Goal: Task Accomplishment & Management: Complete application form

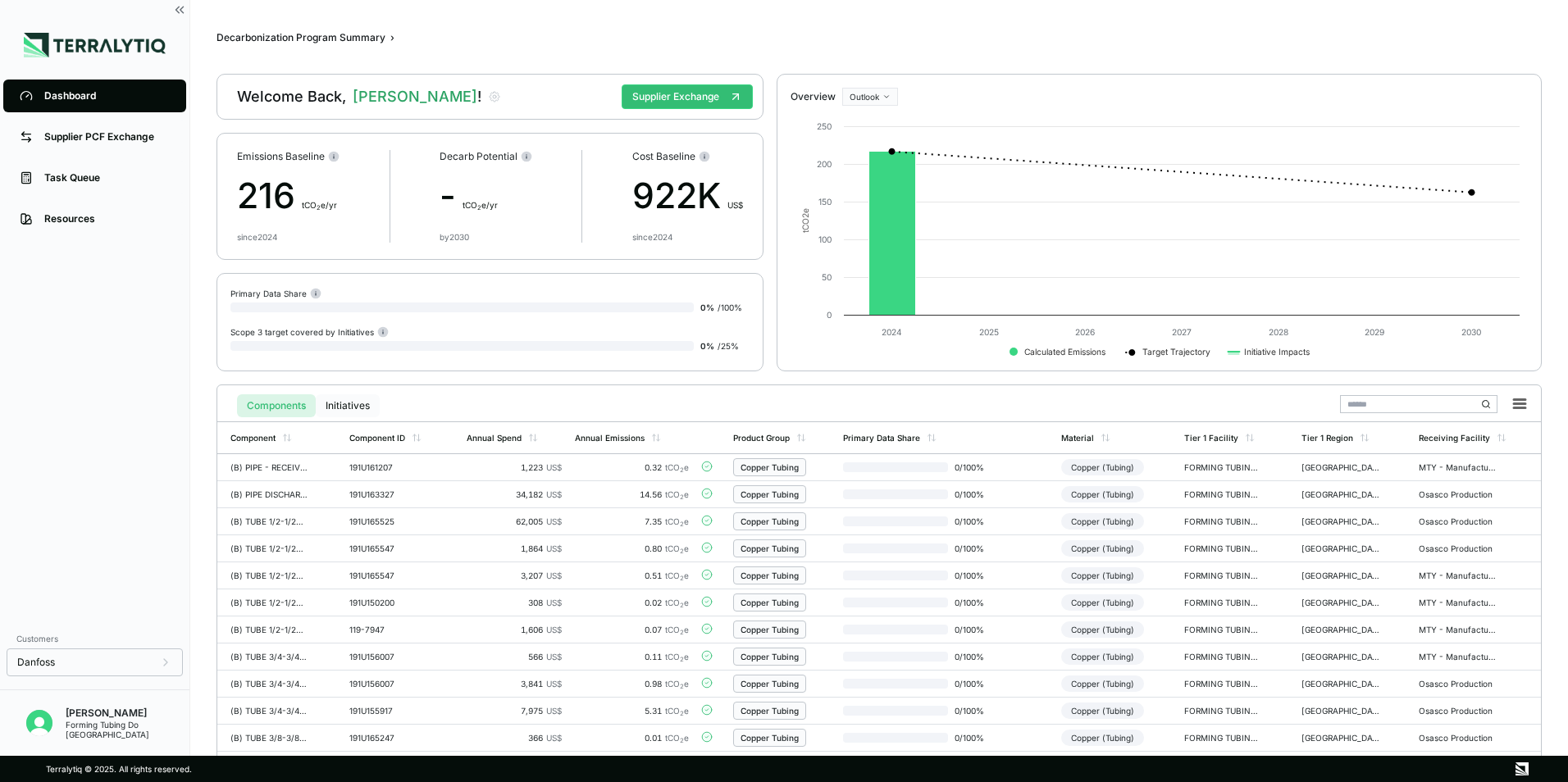
click at [346, 404] on button "Initiatives" at bounding box center [347, 405] width 64 height 23
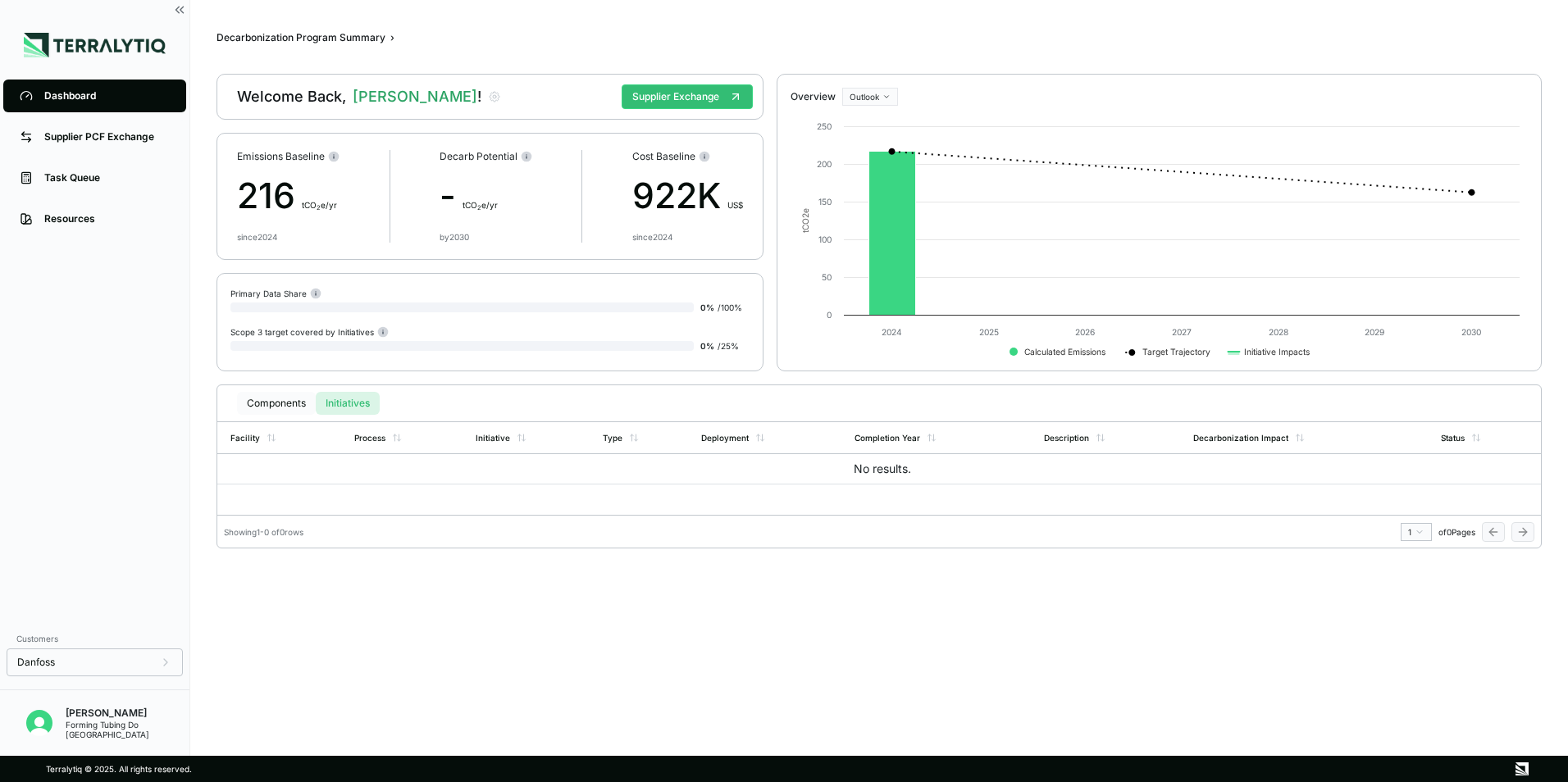
click at [304, 406] on button "Components" at bounding box center [276, 404] width 79 height 23
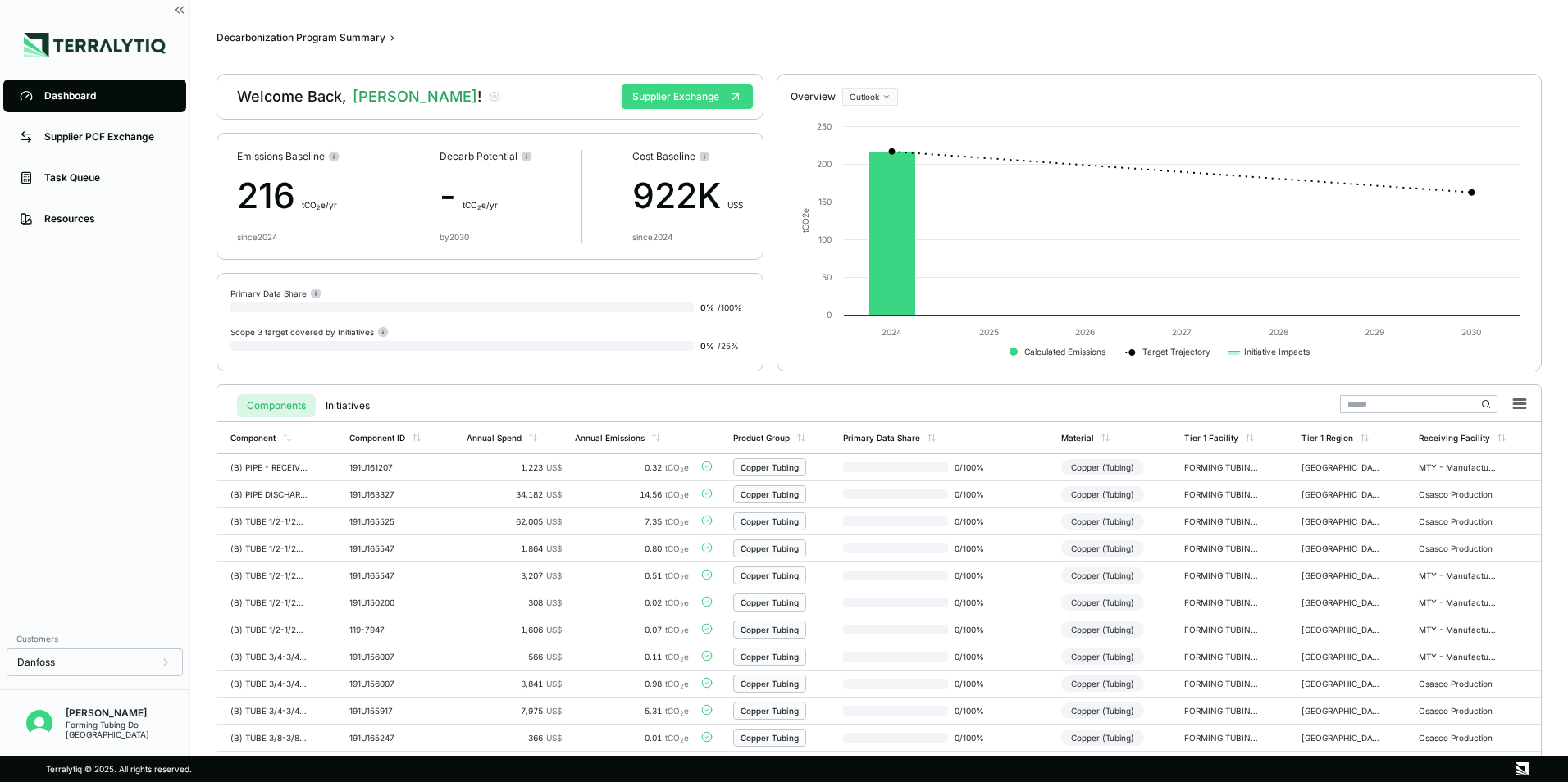
click at [674, 99] on button "Supplier Exchange" at bounding box center [687, 97] width 131 height 24
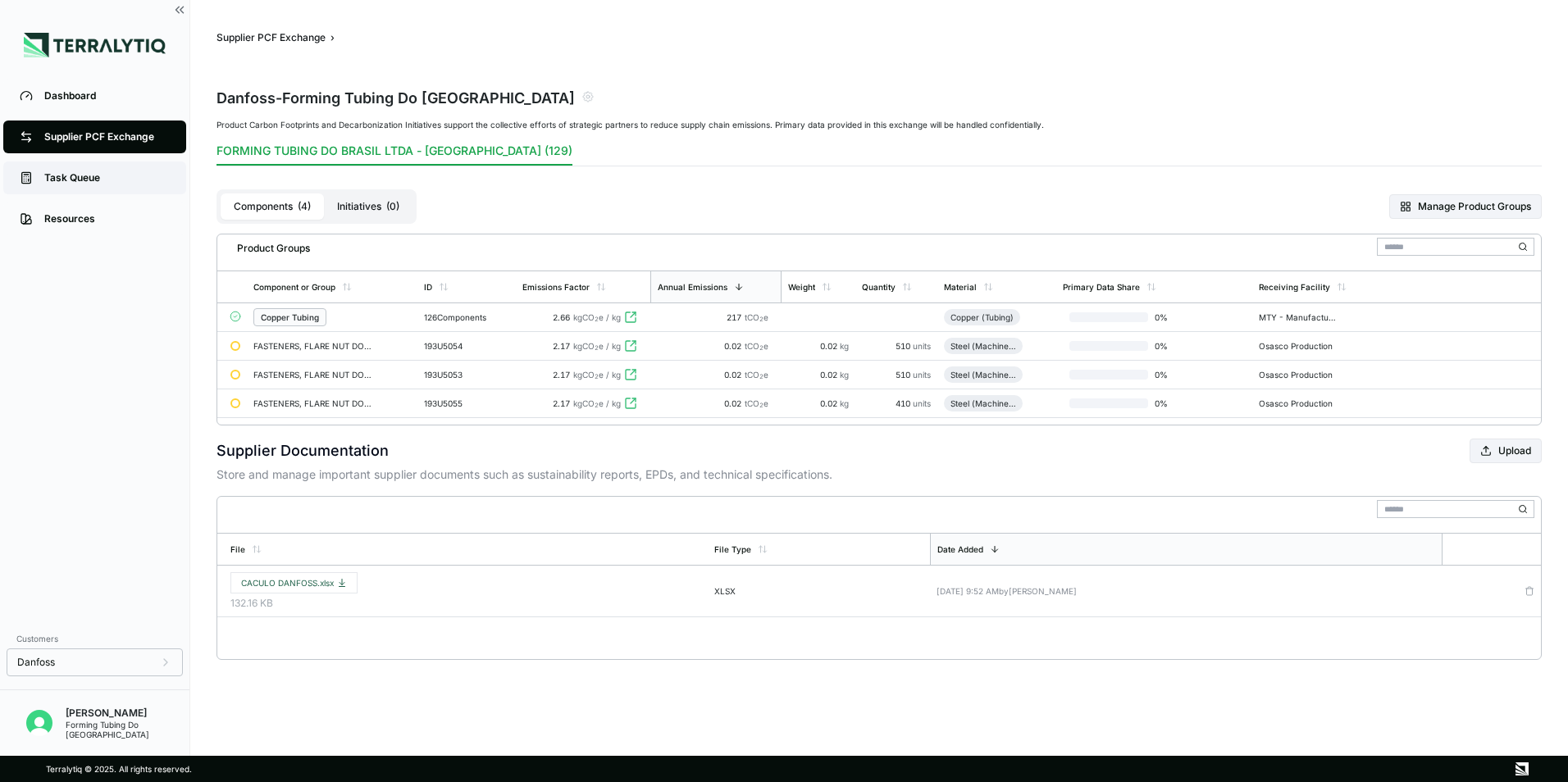
click at [99, 178] on div "Task Queue" at bounding box center [106, 177] width 125 height 13
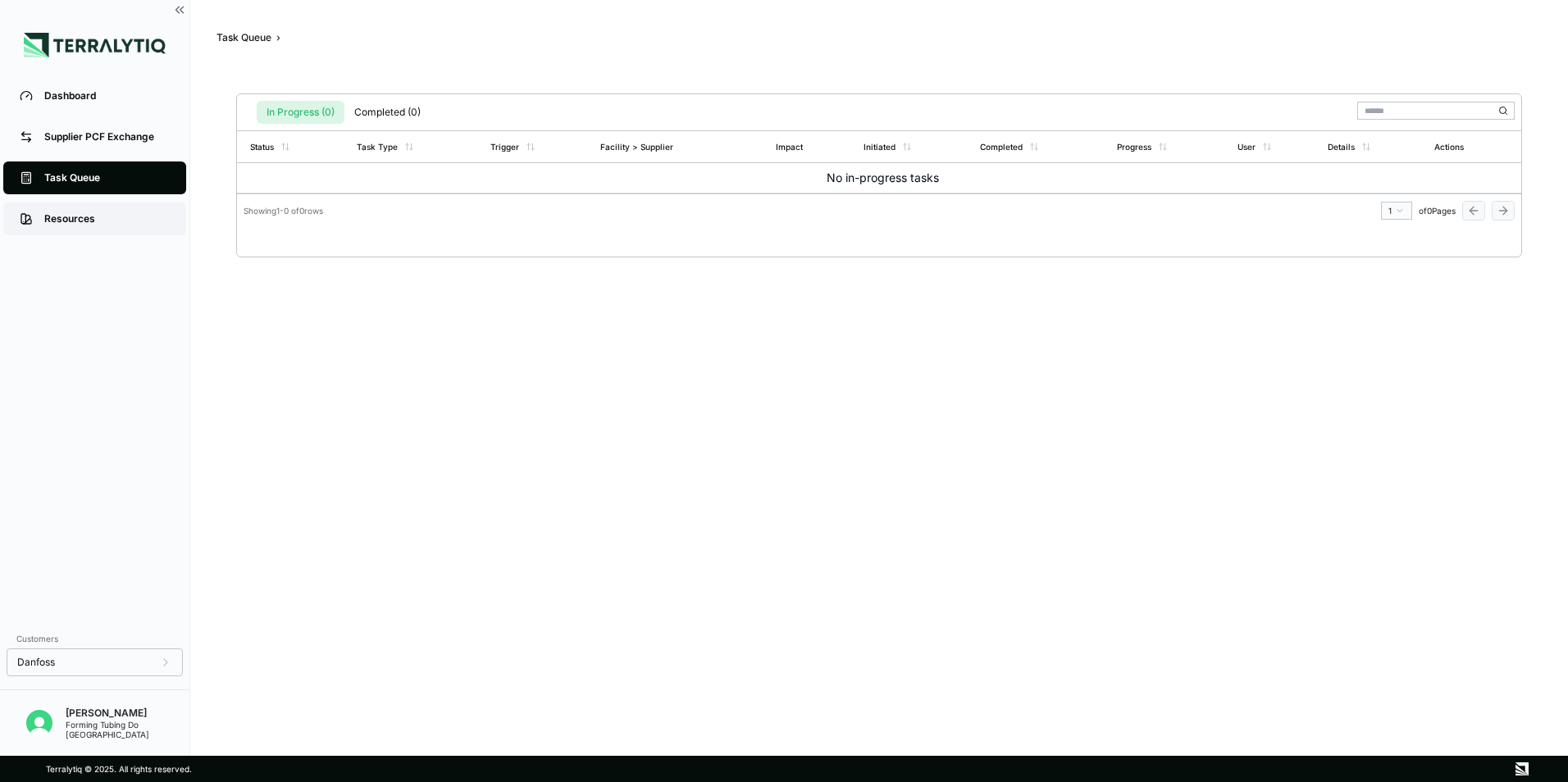
click at [92, 217] on div "Resources" at bounding box center [106, 219] width 125 height 13
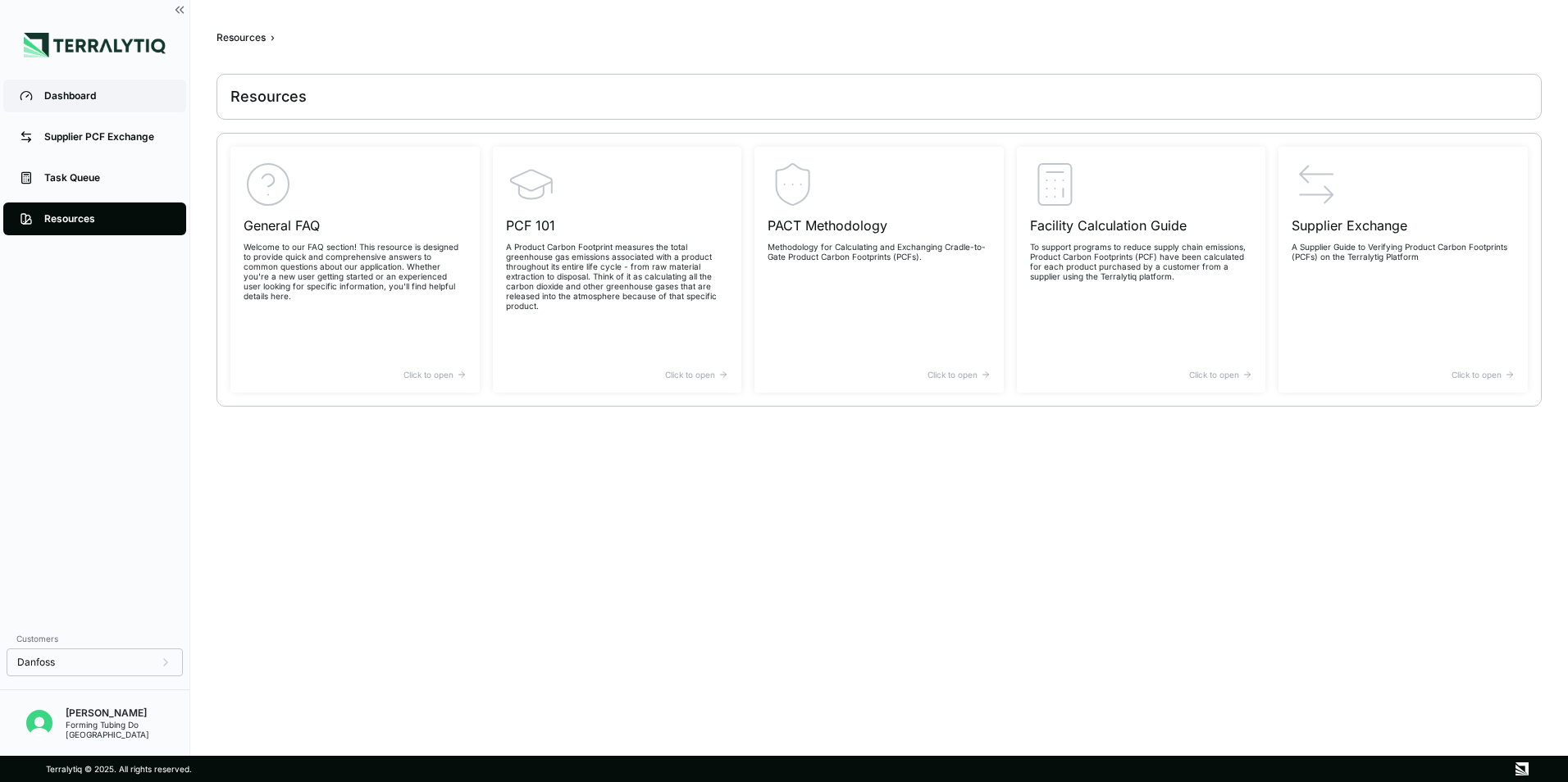
click at [98, 94] on div "Dashboard" at bounding box center [106, 95] width 125 height 13
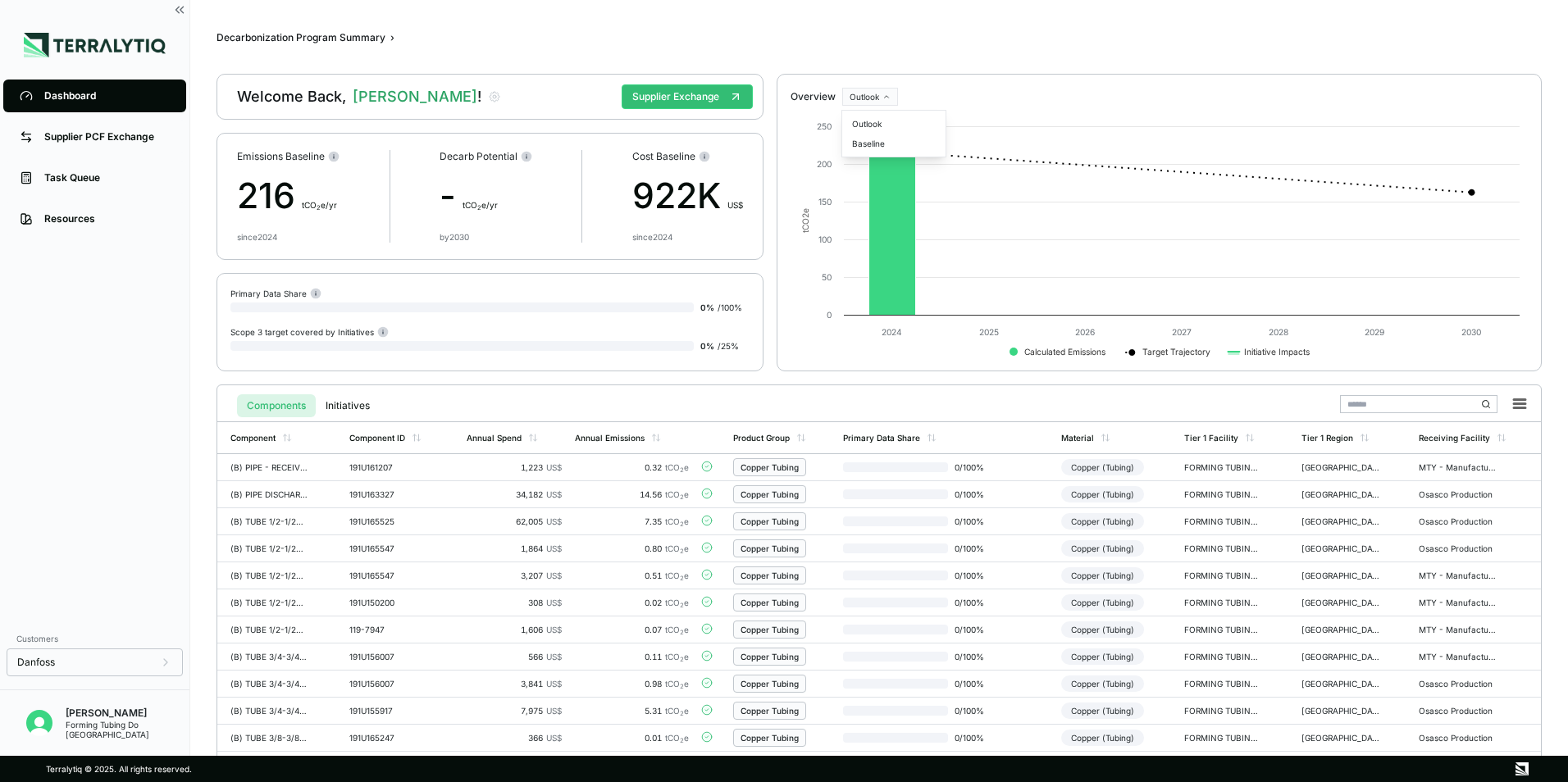
click at [892, 99] on html "Dashboard Supplier PCF Exchange Task Queue Resources Customers Danfoss [PERSON_…" at bounding box center [784, 391] width 1568 height 782
click at [985, 40] on html "Dashboard Supplier PCF Exchange Task Queue Resources Customers Danfoss [PERSON_…" at bounding box center [784, 391] width 1568 height 782
click at [1525, 400] on icon at bounding box center [1520, 404] width 11 height 8
click at [1520, 403] on icon at bounding box center [1520, 404] width 11 height 8
click at [689, 95] on button "Supplier Exchange" at bounding box center [687, 97] width 131 height 24
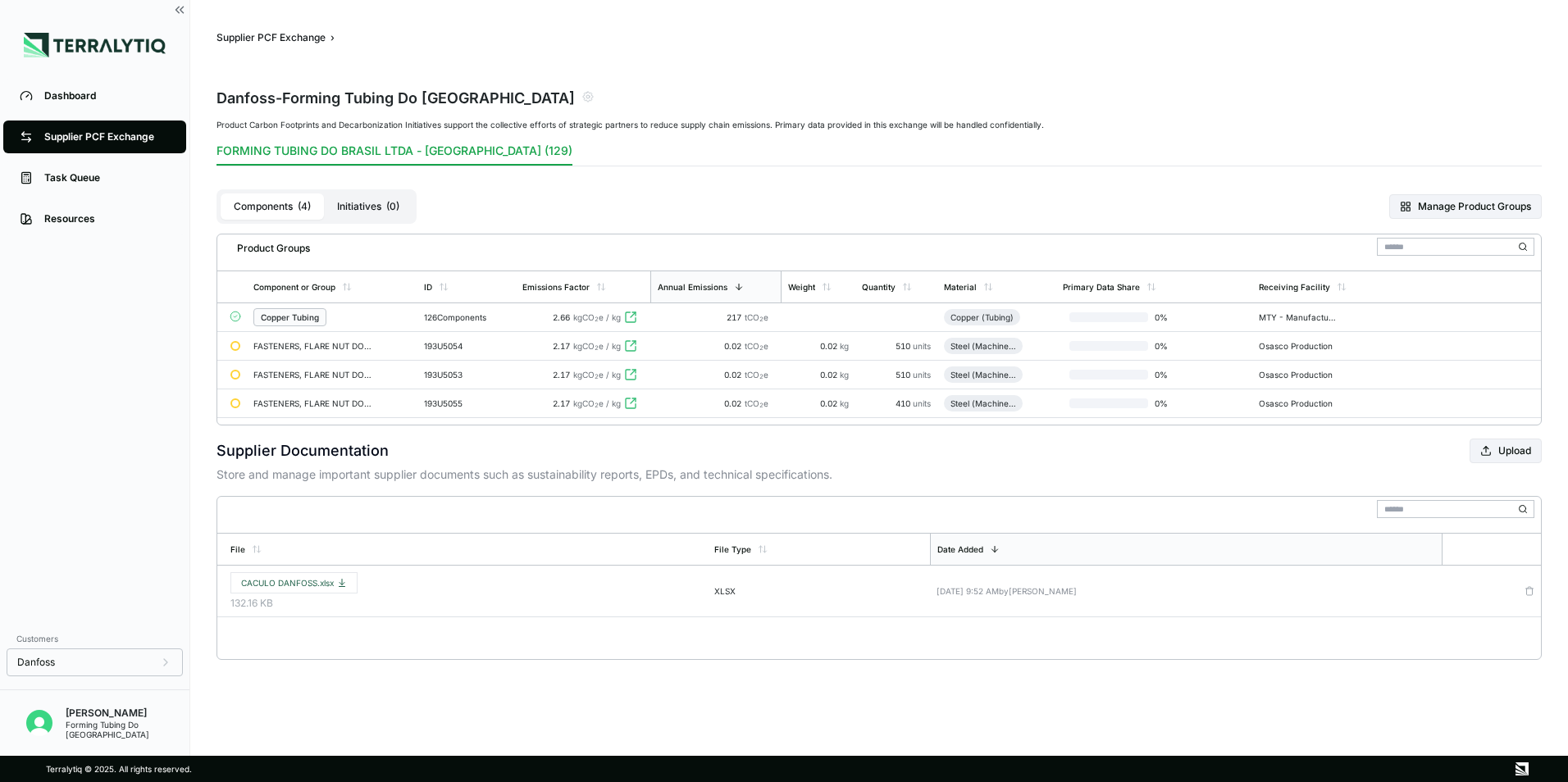
click at [362, 205] on button "Initiatives ( 0 )" at bounding box center [368, 207] width 88 height 26
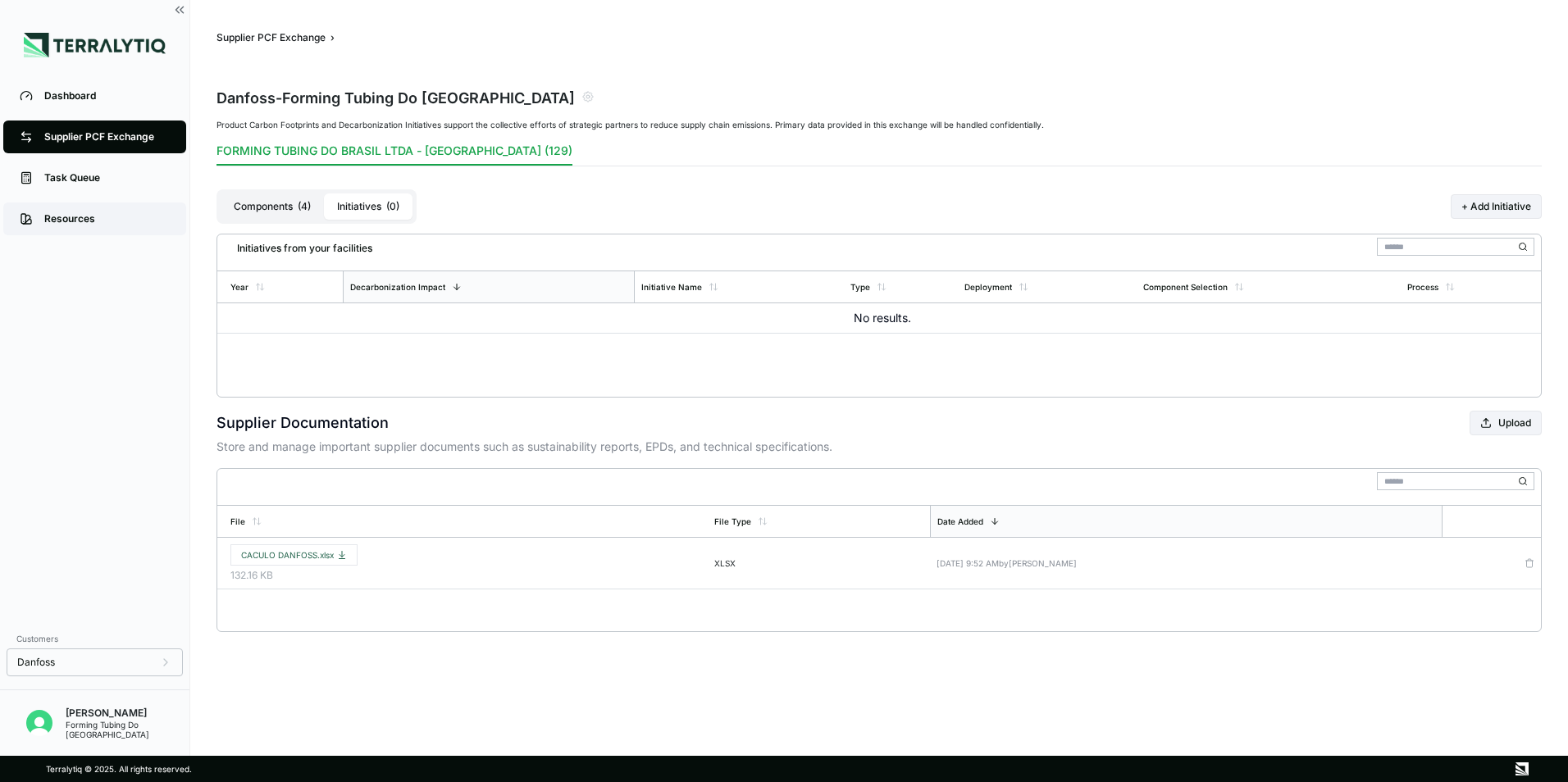
click at [92, 229] on link "Resources" at bounding box center [95, 219] width 183 height 33
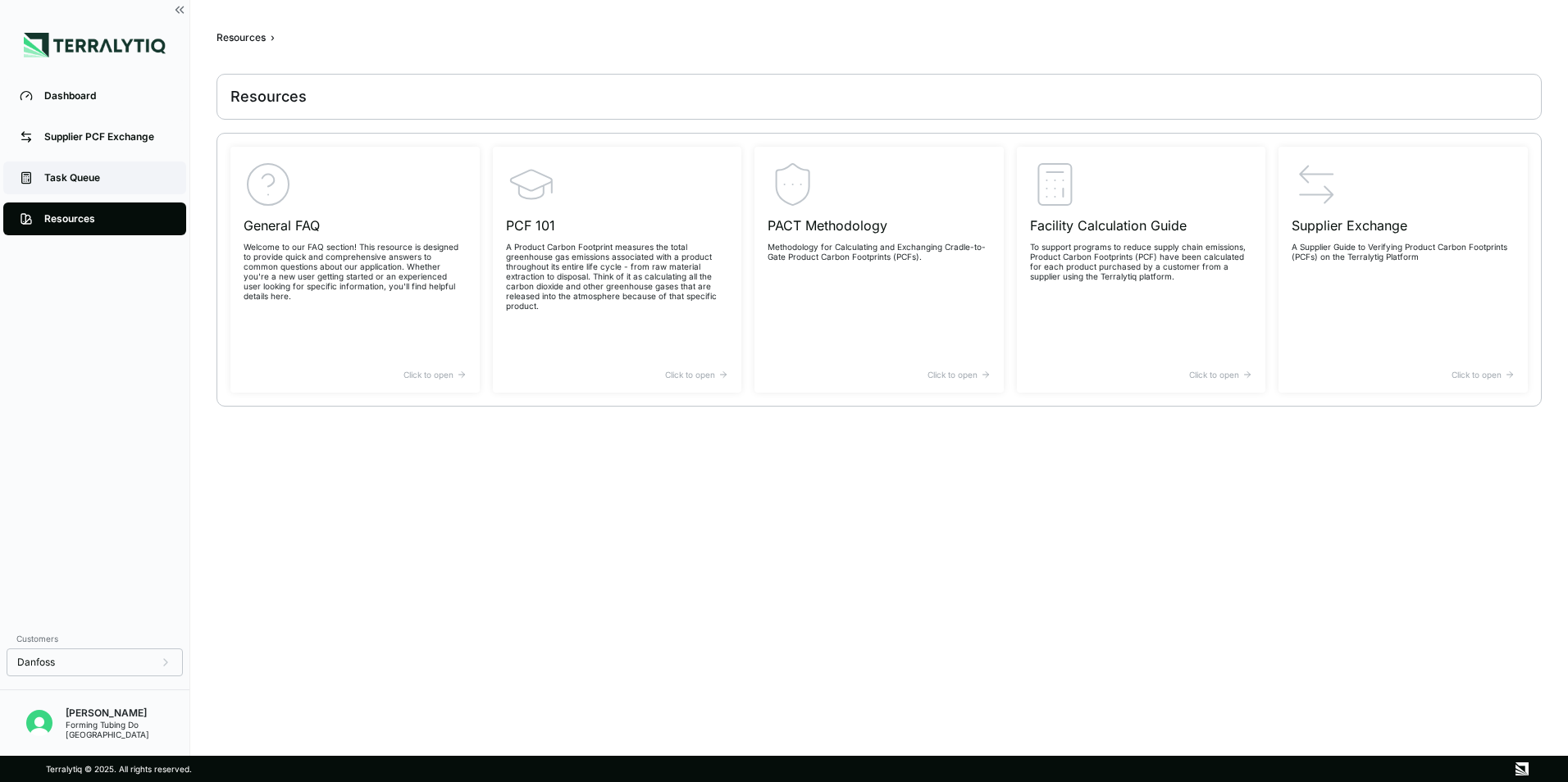
click at [95, 182] on div "Task Queue" at bounding box center [106, 177] width 125 height 13
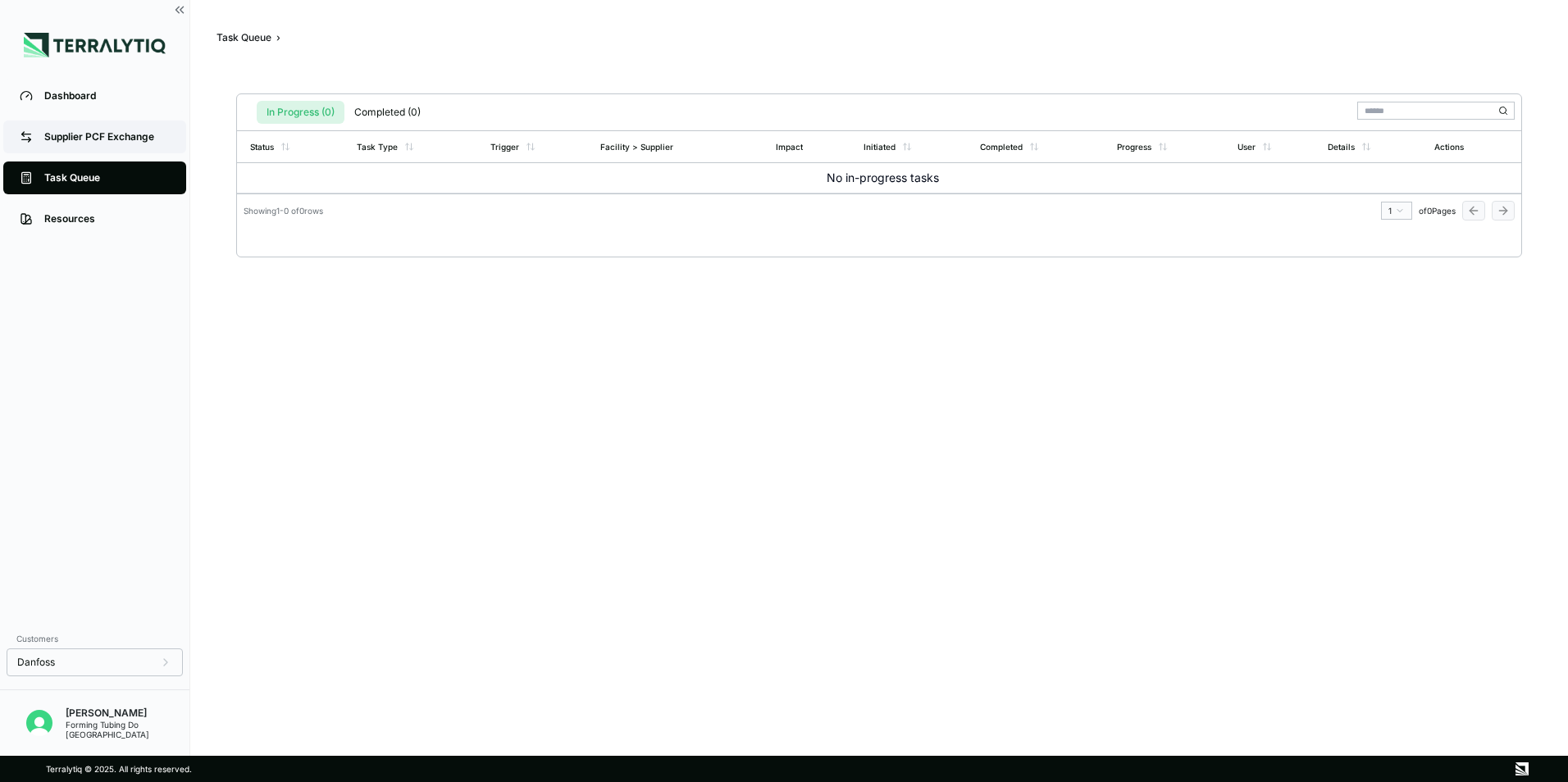
click at [117, 137] on div "Supplier PCF Exchange" at bounding box center [106, 137] width 125 height 13
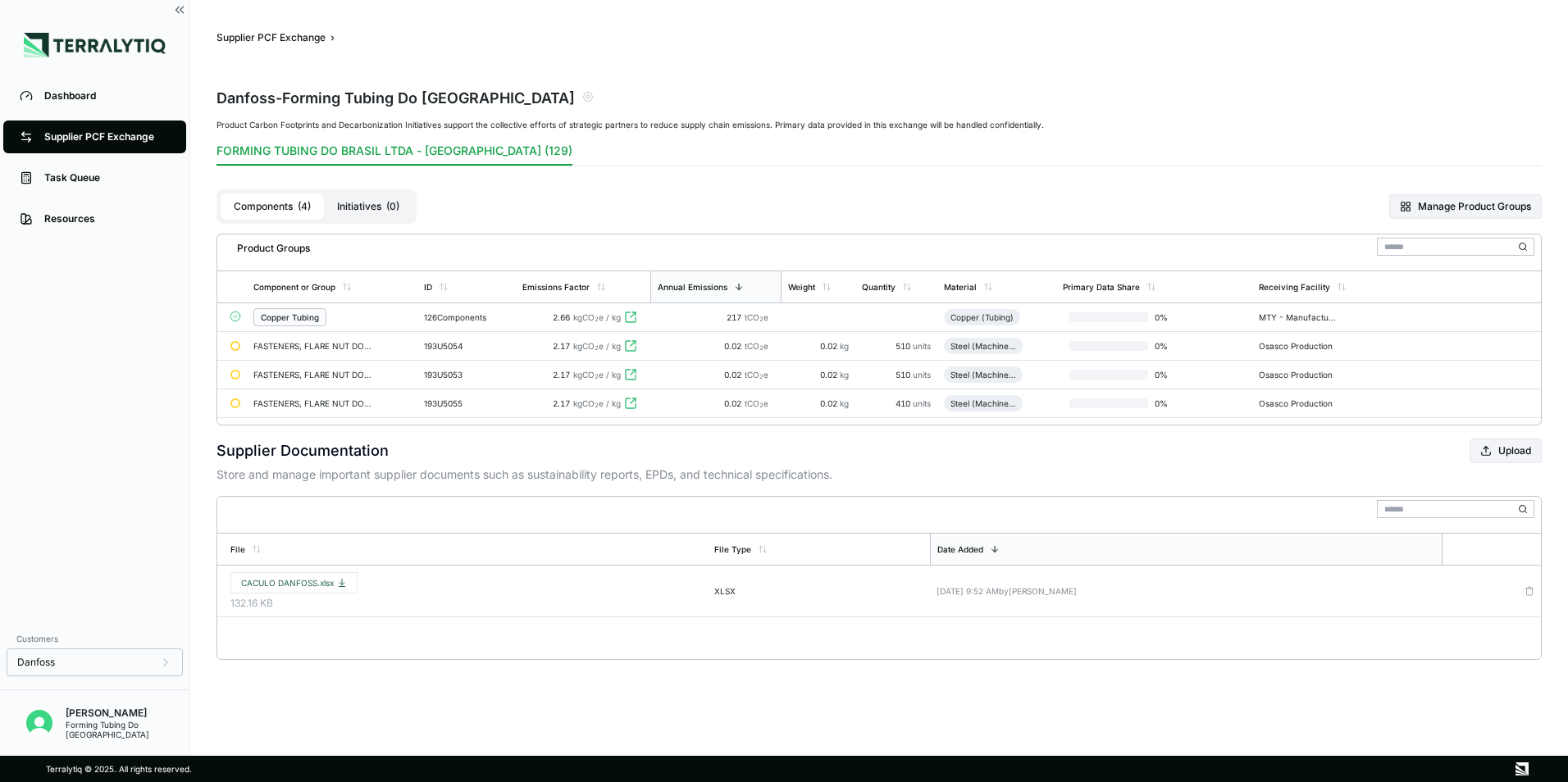
click at [312, 321] on div "Copper Tubing" at bounding box center [290, 317] width 58 height 10
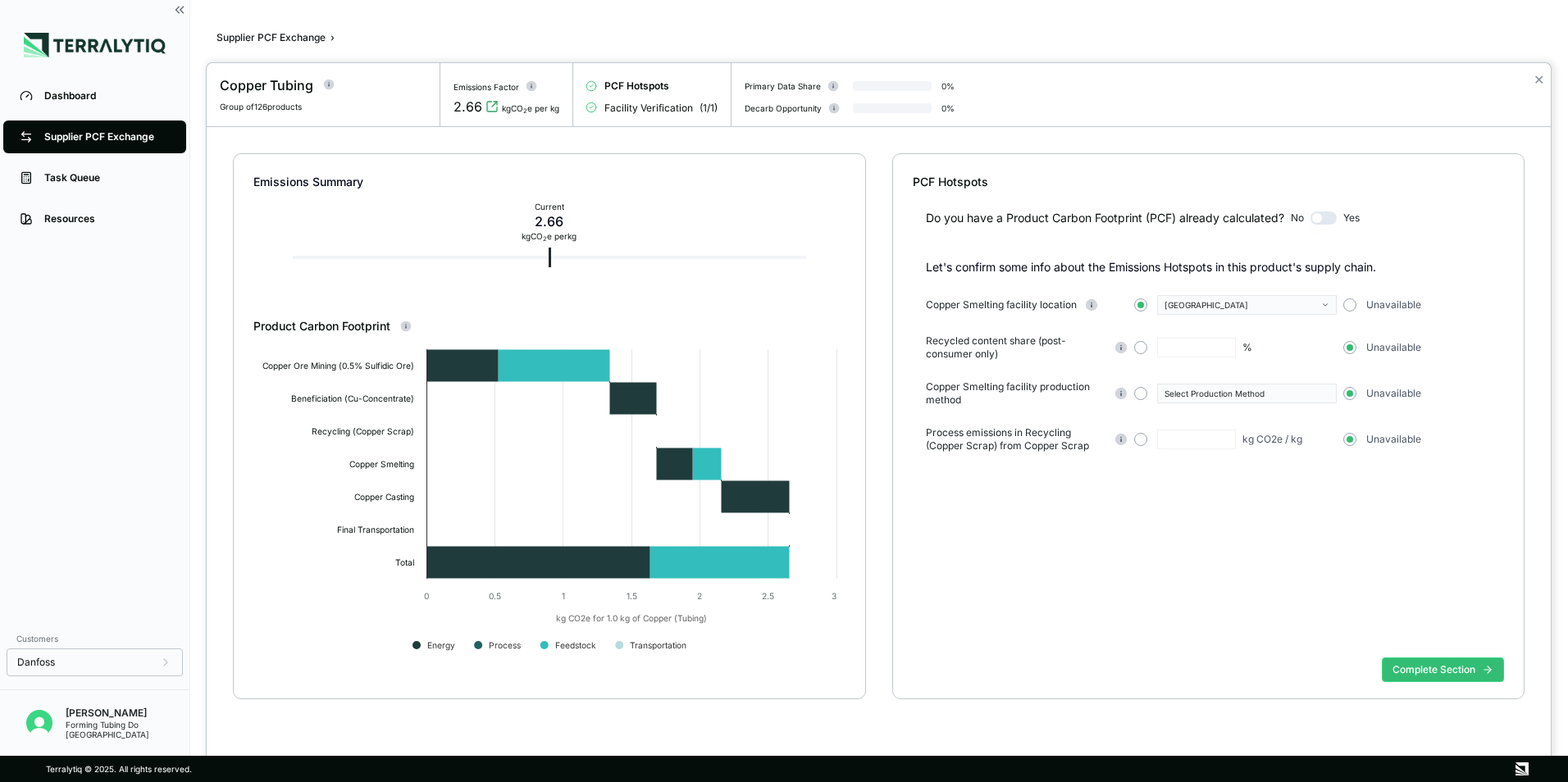
click at [1335, 219] on button "button" at bounding box center [1323, 218] width 26 height 13
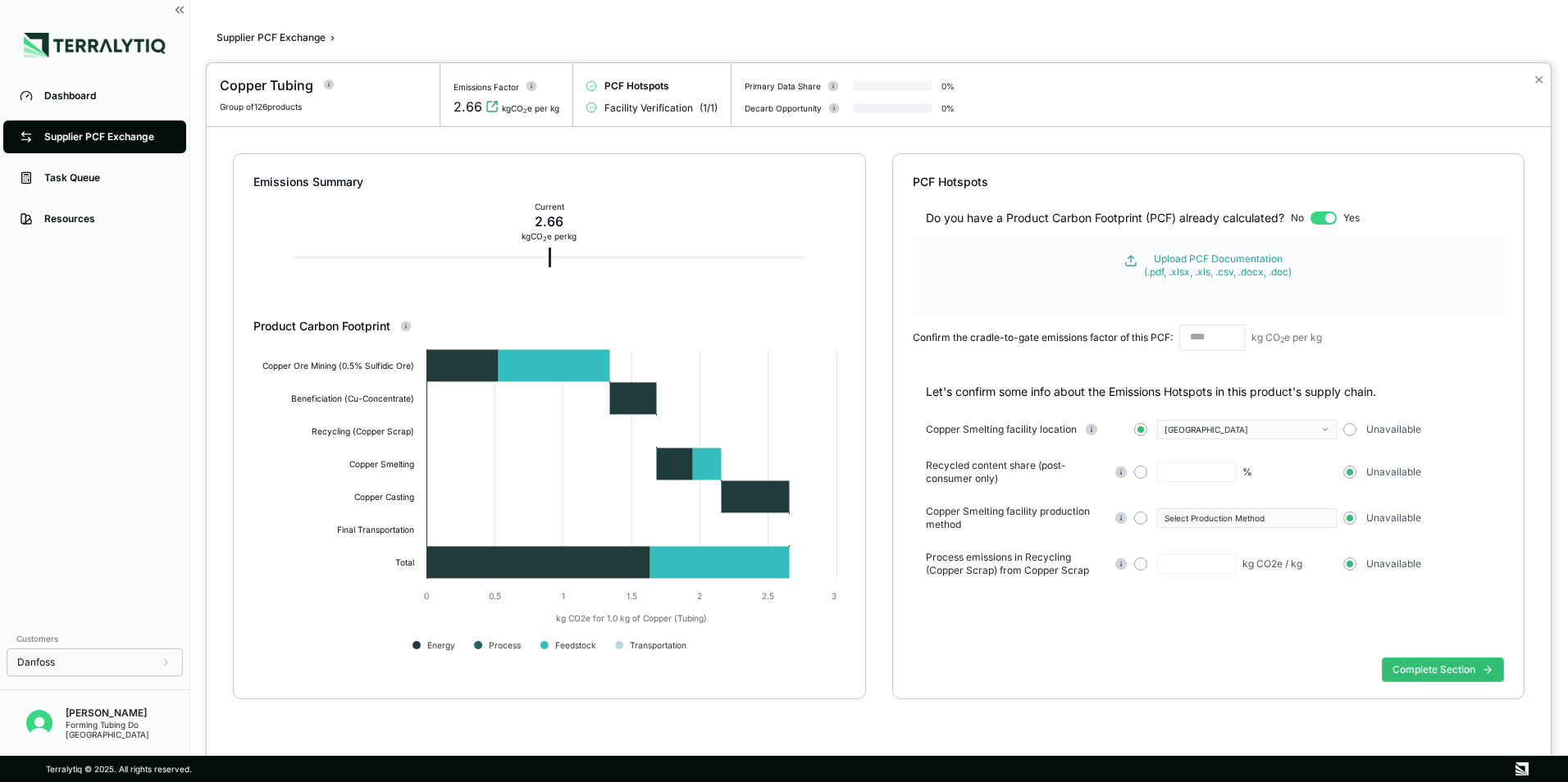
click at [1315, 215] on button "button" at bounding box center [1323, 218] width 26 height 13
click at [1312, 215] on button "button" at bounding box center [1323, 218] width 26 height 13
drag, startPoint x: 1331, startPoint y: 219, endPoint x: 1310, endPoint y: 219, distance: 21.0
click at [1310, 219] on div "Do you have a Product Carbon Footprint (PCF) already calculated? No Yes" at bounding box center [1208, 208] width 592 height 36
click at [1319, 220] on button "button" at bounding box center [1323, 218] width 26 height 13
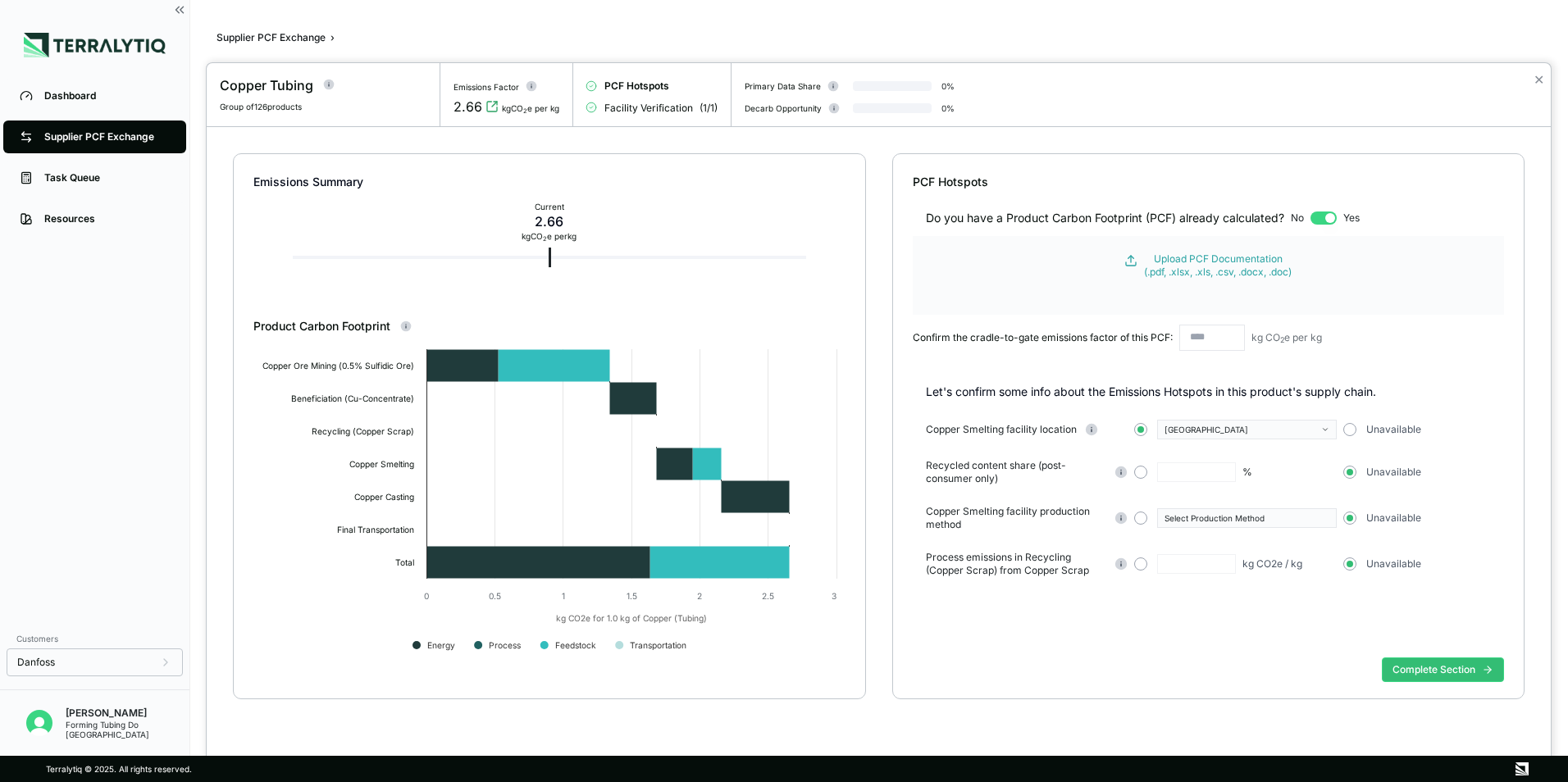
click at [1319, 220] on button "button" at bounding box center [1323, 218] width 26 height 13
click at [1334, 219] on button "button" at bounding box center [1323, 218] width 26 height 13
click at [1304, 218] on span "No" at bounding box center [1297, 218] width 13 height 13
drag, startPoint x: 1305, startPoint y: 218, endPoint x: 1320, endPoint y: 219, distance: 15.0
click at [1320, 219] on button "button" at bounding box center [1323, 218] width 26 height 13
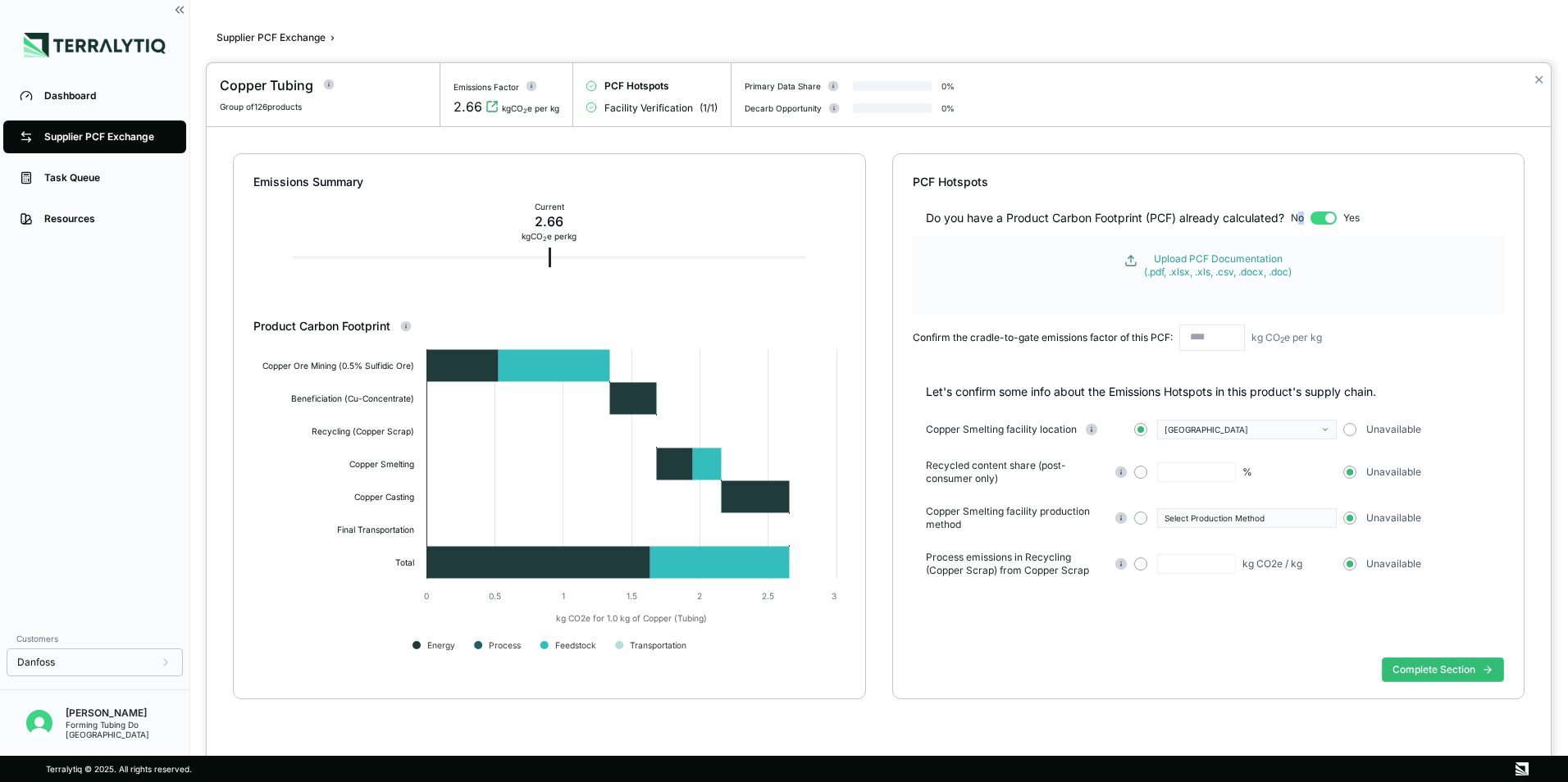
click at [1378, 258] on button "Upload PCF Documentation (.pdf, .xlsx, .xls, .csv, .docx, .doc)" at bounding box center [1208, 265] width 542 height 26
drag, startPoint x: 928, startPoint y: 465, endPoint x: 1014, endPoint y: 473, distance: 86.4
click at [1014, 473] on span "Recycled content share (post-consumer only)" at bounding box center [1017, 472] width 182 height 26
copy span "Recycled content share (post-consumer only)"
click at [1143, 520] on button "button" at bounding box center [1140, 518] width 13 height 13
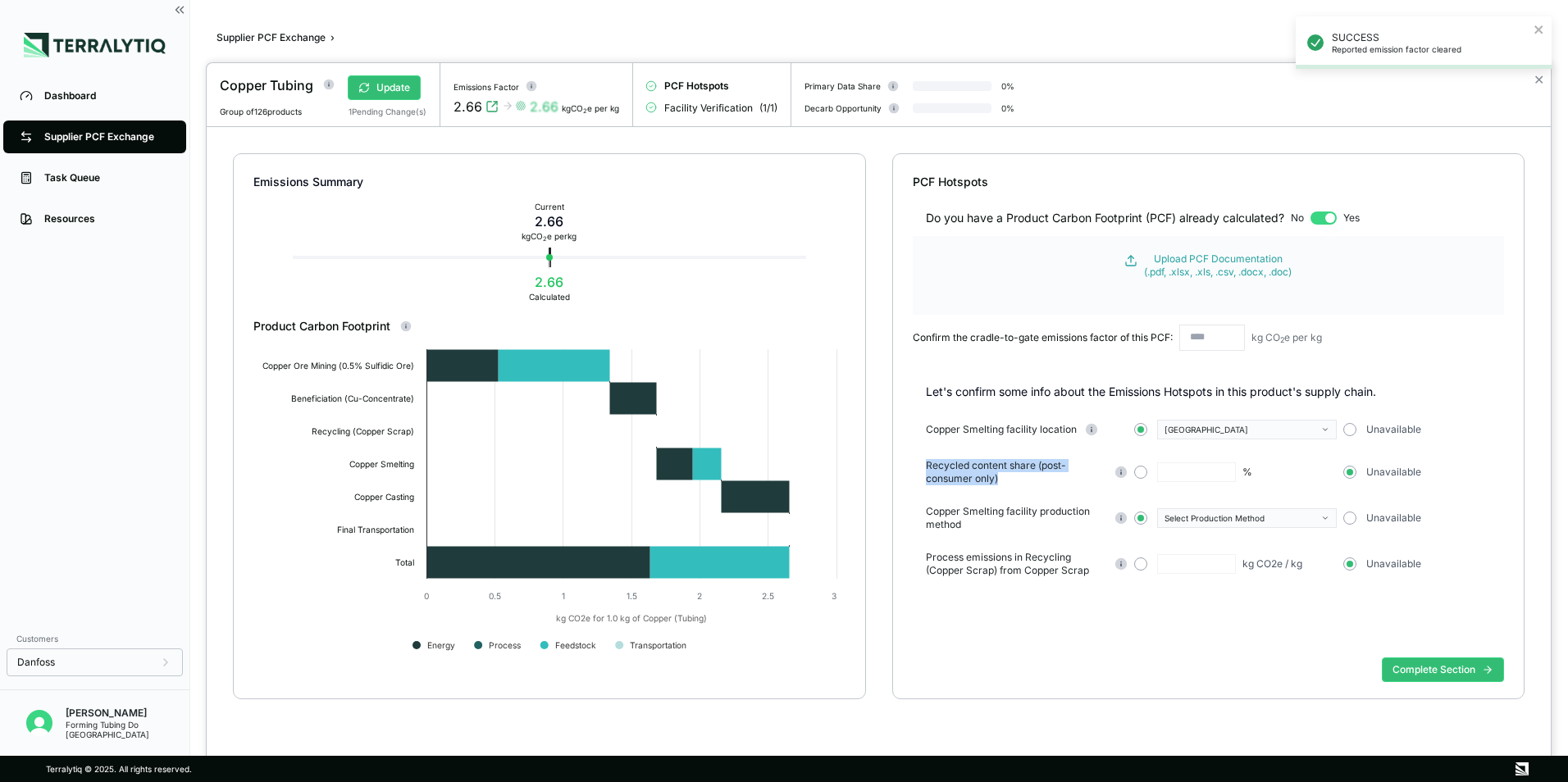
click at [1325, 518] on icon "button" at bounding box center [1326, 518] width 4 height 3
click at [1059, 648] on div "Do you have a Product Carbon Footprint (PCF) already calculated? No Yes Upload …" at bounding box center [1208, 420] width 592 height 461
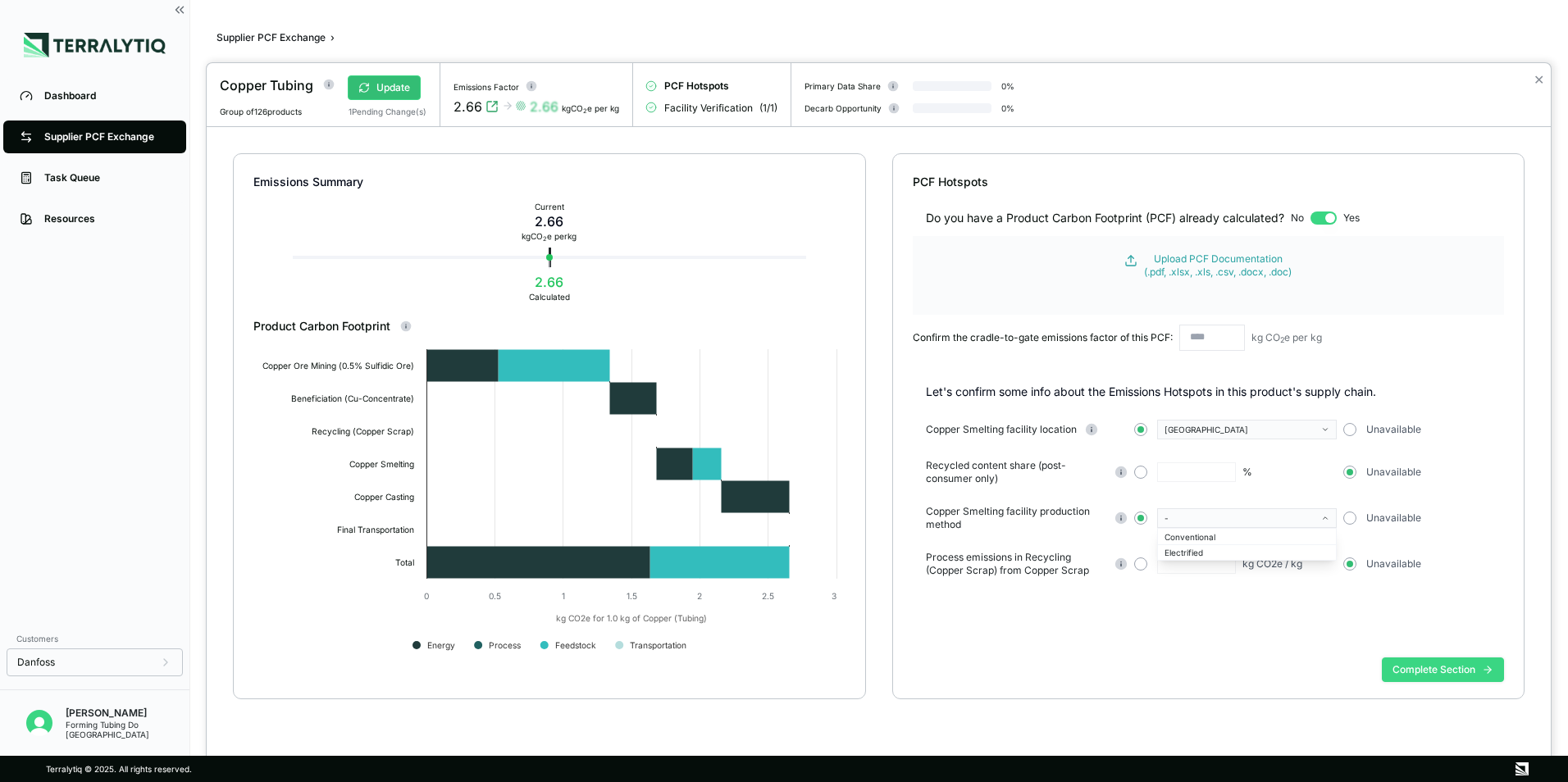
click at [1478, 669] on button "Complete Section" at bounding box center [1443, 670] width 122 height 24
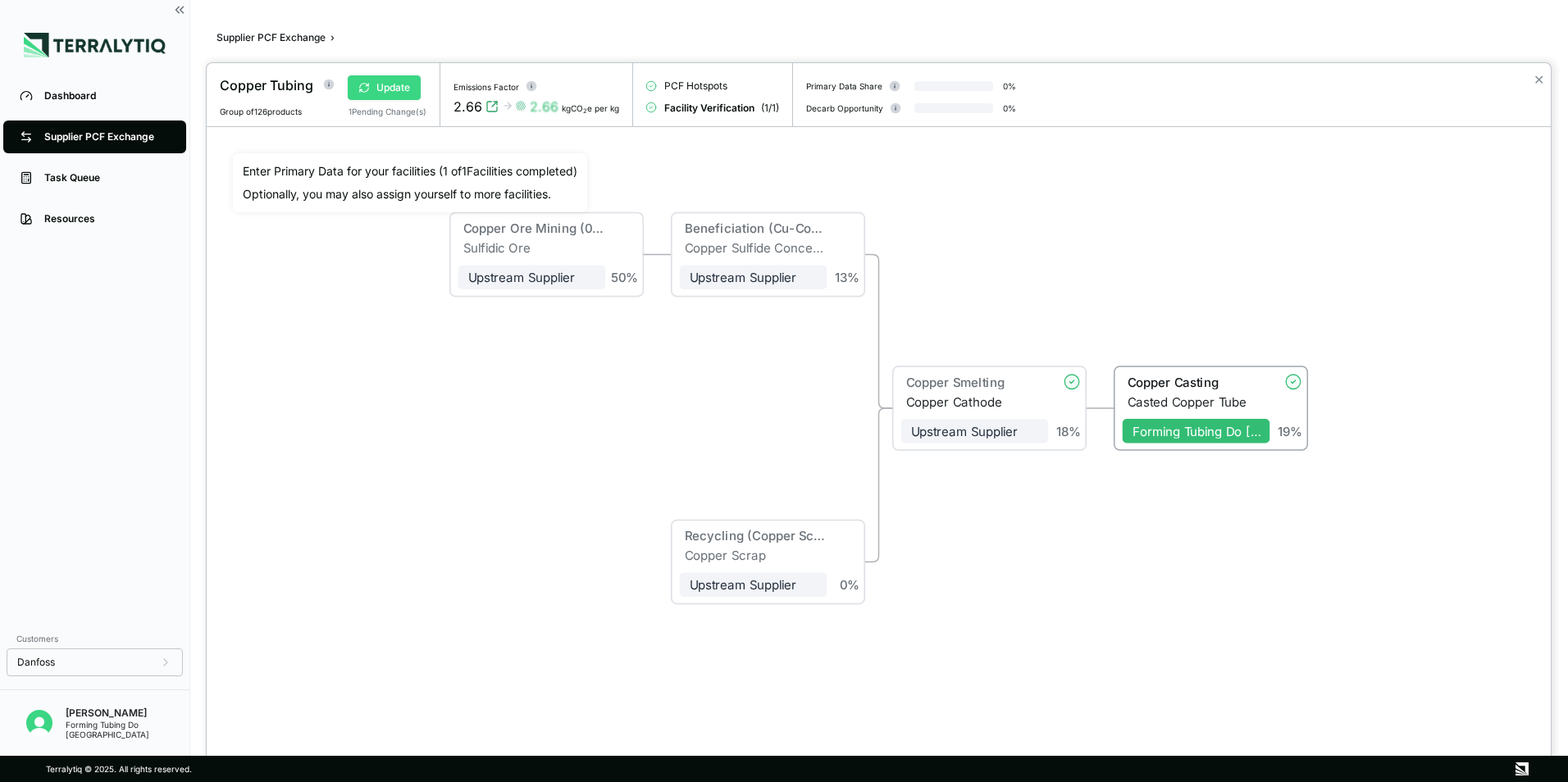
click at [379, 89] on button "Update" at bounding box center [384, 87] width 73 height 24
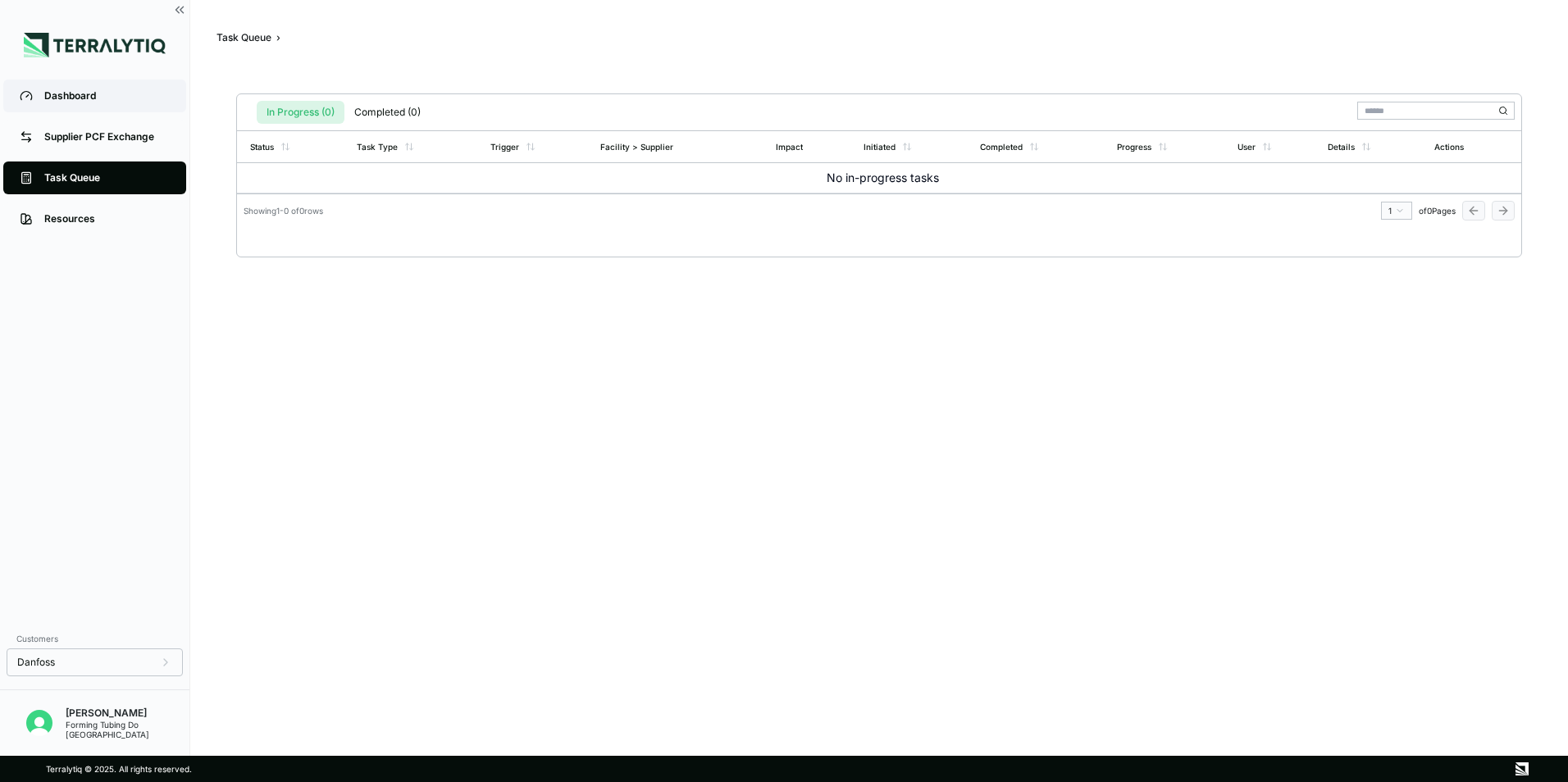
click at [97, 95] on div "Dashboard" at bounding box center [106, 95] width 125 height 13
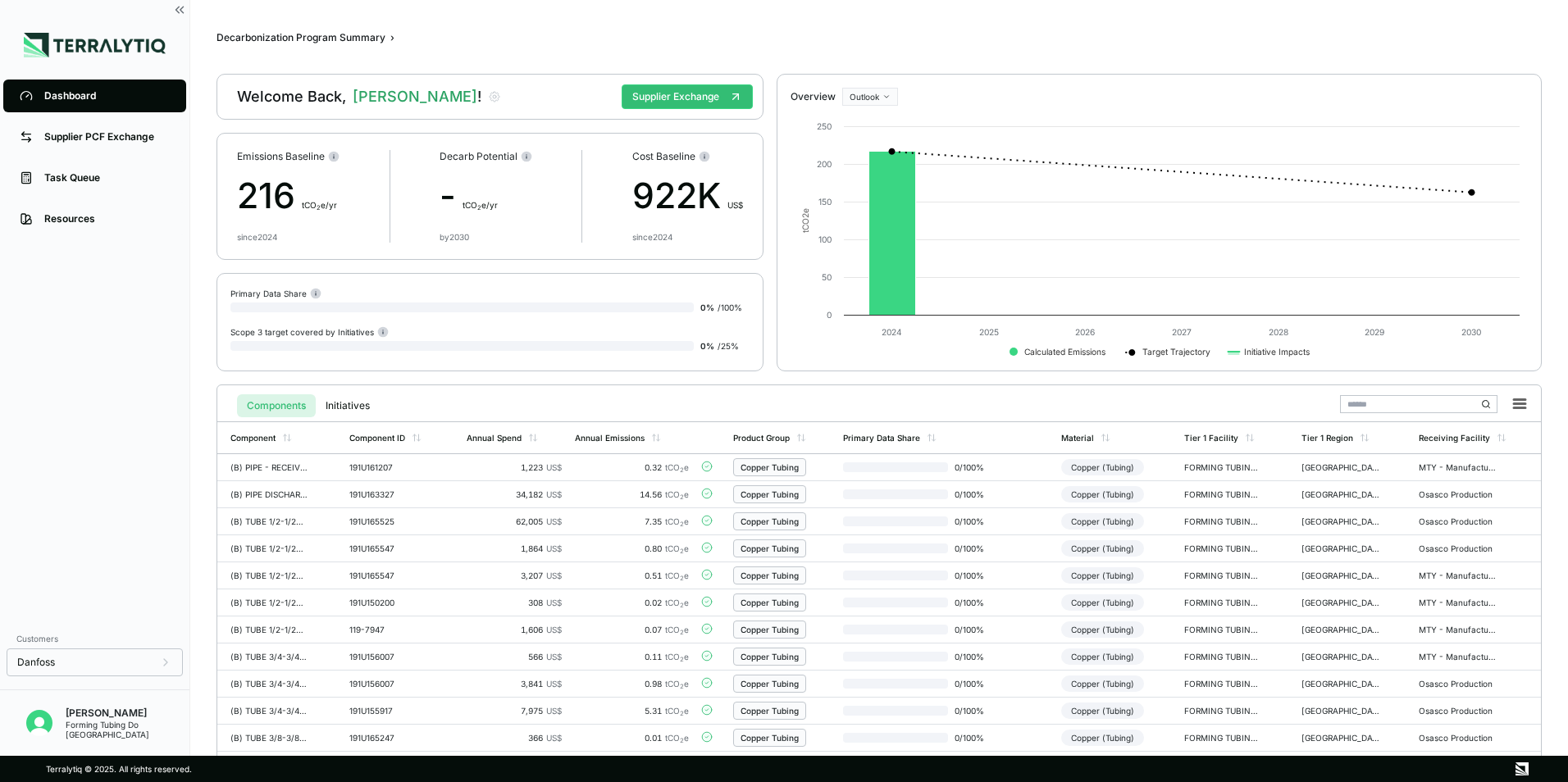
click at [286, 405] on button "Components" at bounding box center [276, 405] width 79 height 23
click at [657, 92] on button "Supplier Exchange" at bounding box center [687, 97] width 131 height 24
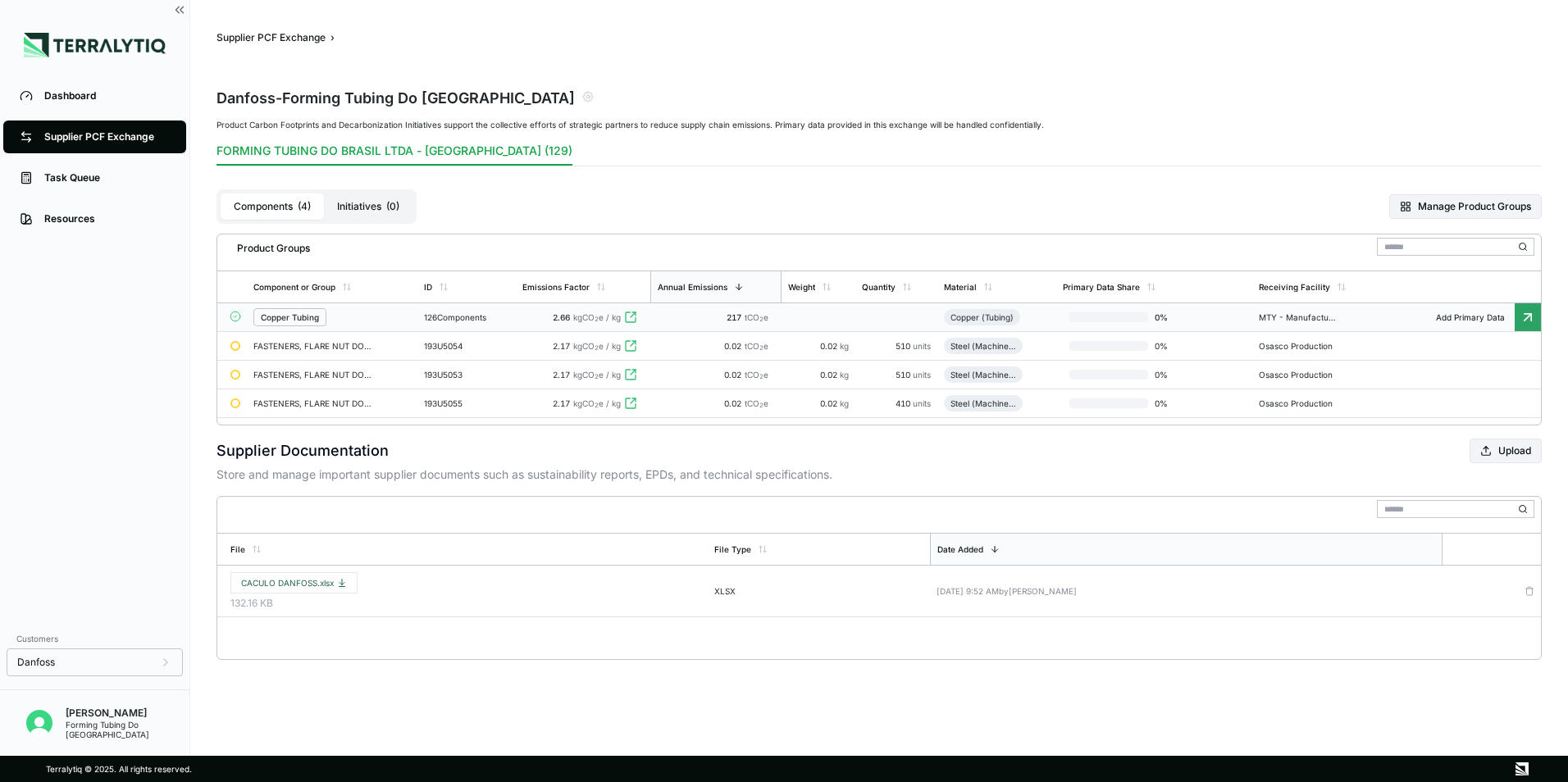
click at [265, 321] on div "Copper Tubing" at bounding box center [290, 317] width 58 height 10
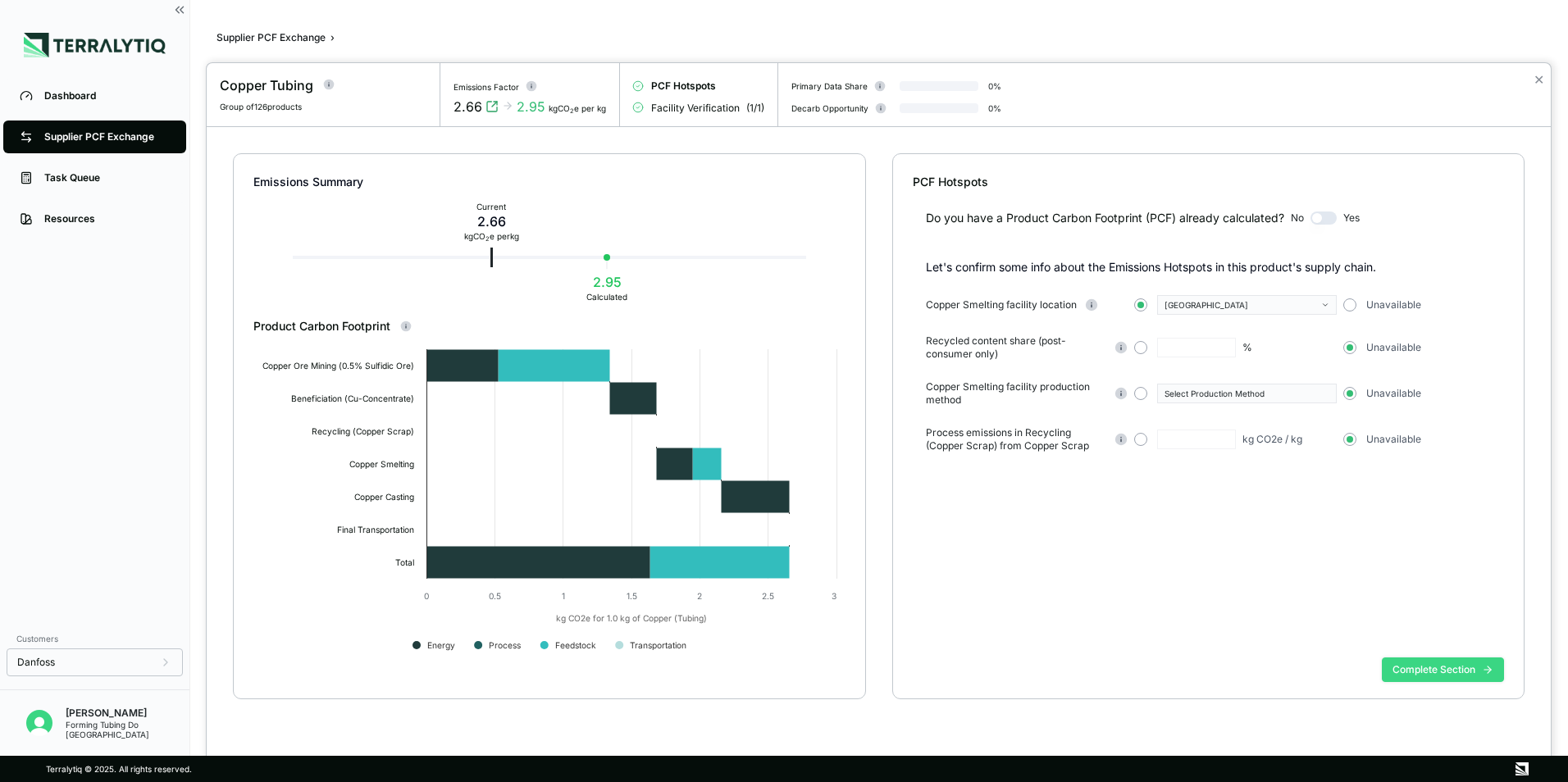
click at [1443, 669] on button "Complete Section" at bounding box center [1443, 670] width 122 height 24
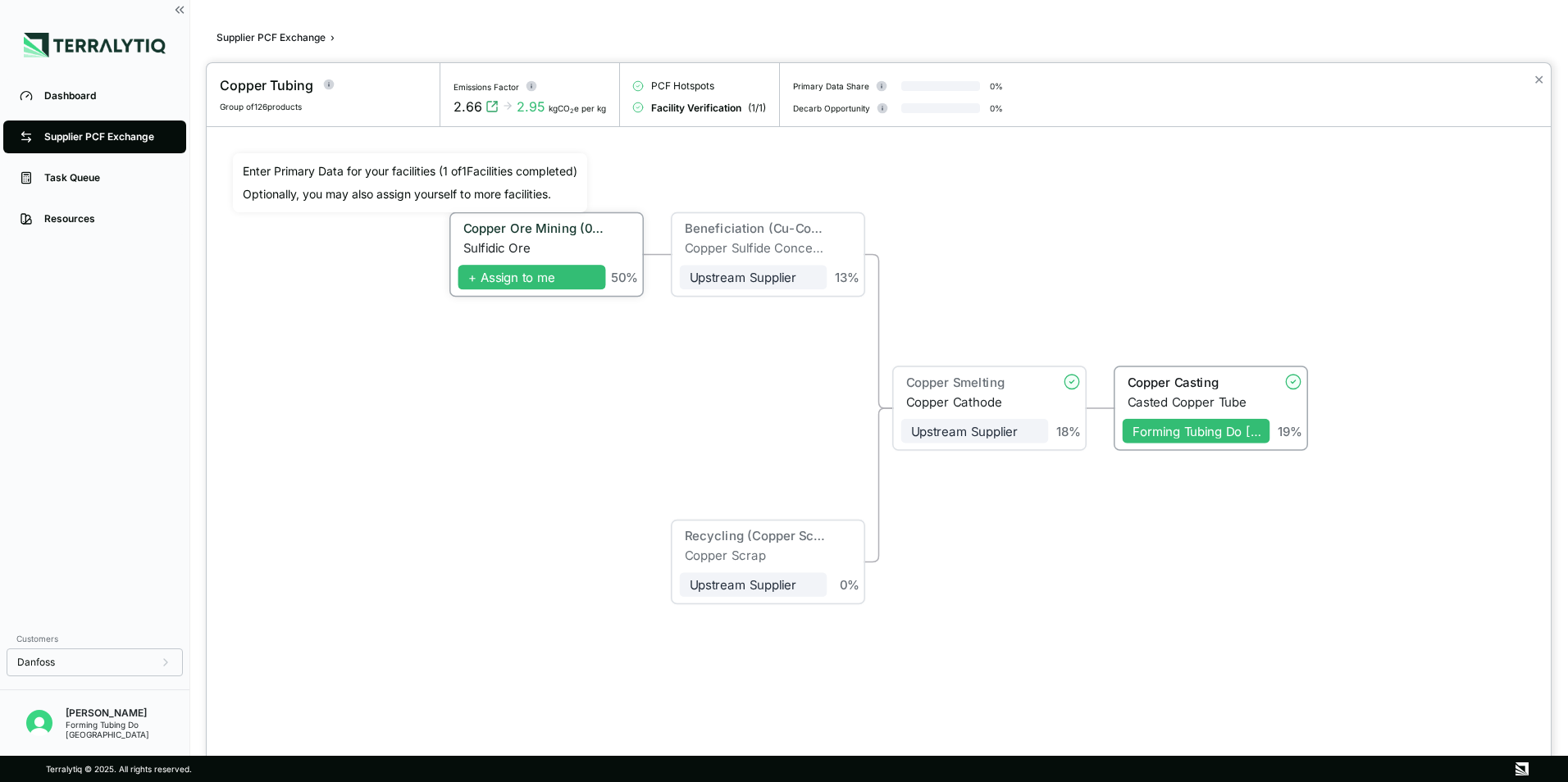
click at [551, 284] on span "+ Assign to me" at bounding box center [532, 277] width 148 height 24
click at [594, 281] on icon at bounding box center [594, 277] width 15 height 15
click at [568, 242] on div "Sulfidic Ore" at bounding box center [534, 247] width 143 height 15
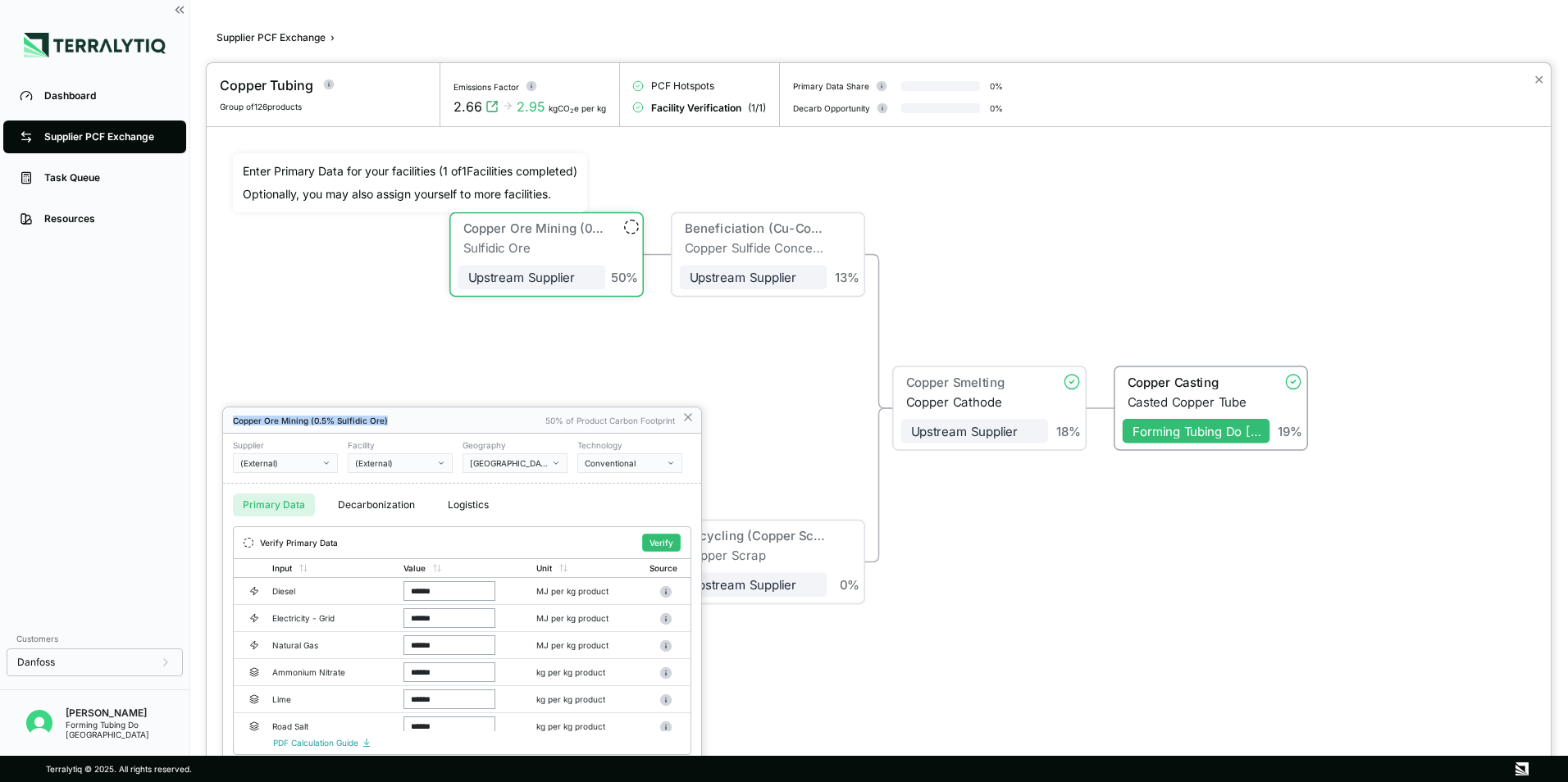
drag, startPoint x: 508, startPoint y: 420, endPoint x: 532, endPoint y: 247, distance: 174.7
click at [532, 781] on div "Copper Tubing Group of 126 products Emissions Factor 2.66 2.95 kgCO 2 e per kg …" at bounding box center [784, 782] width 1568 height 0
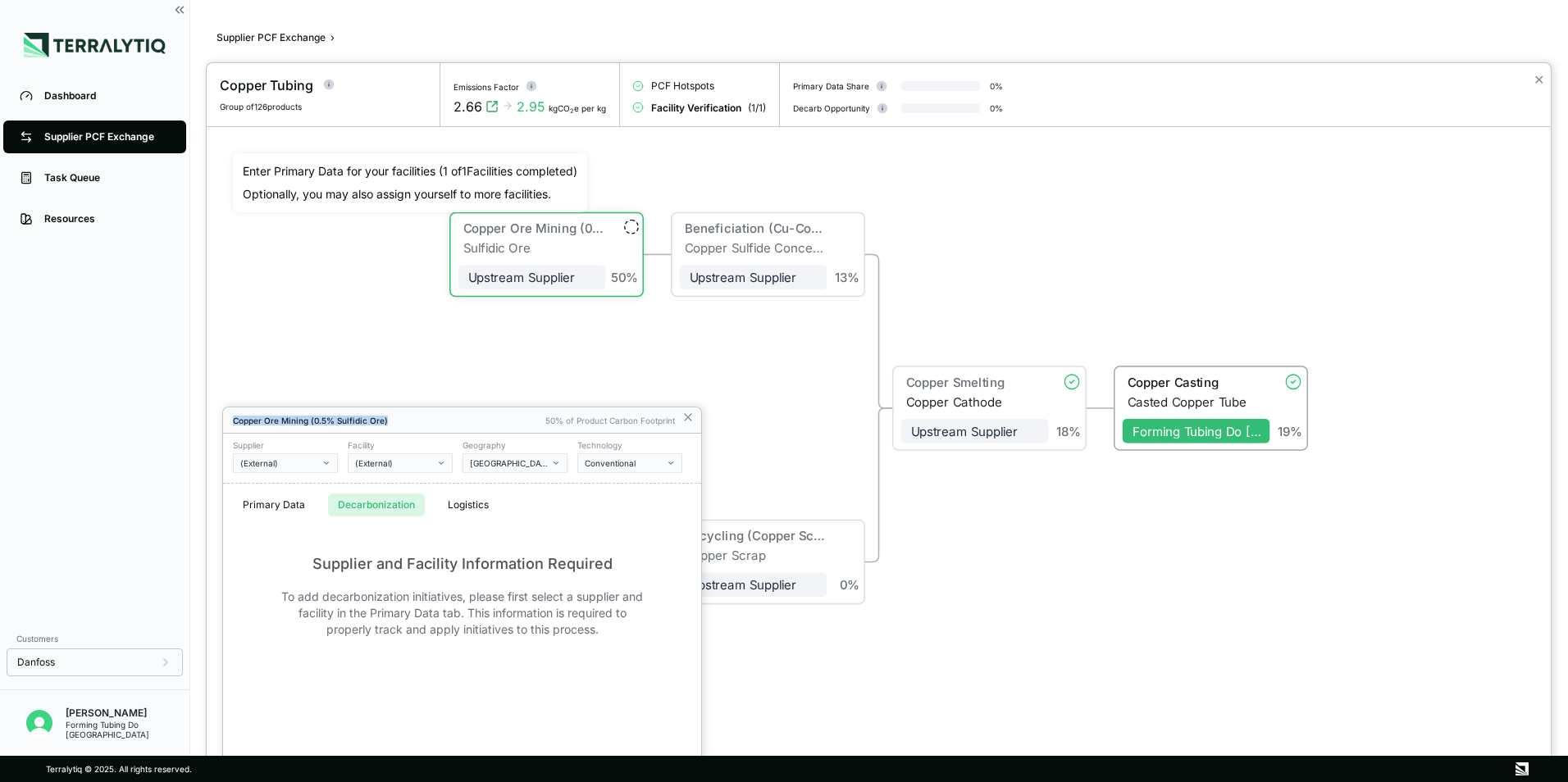
click at [392, 503] on button "Decarbonization" at bounding box center [377, 505] width 97 height 23
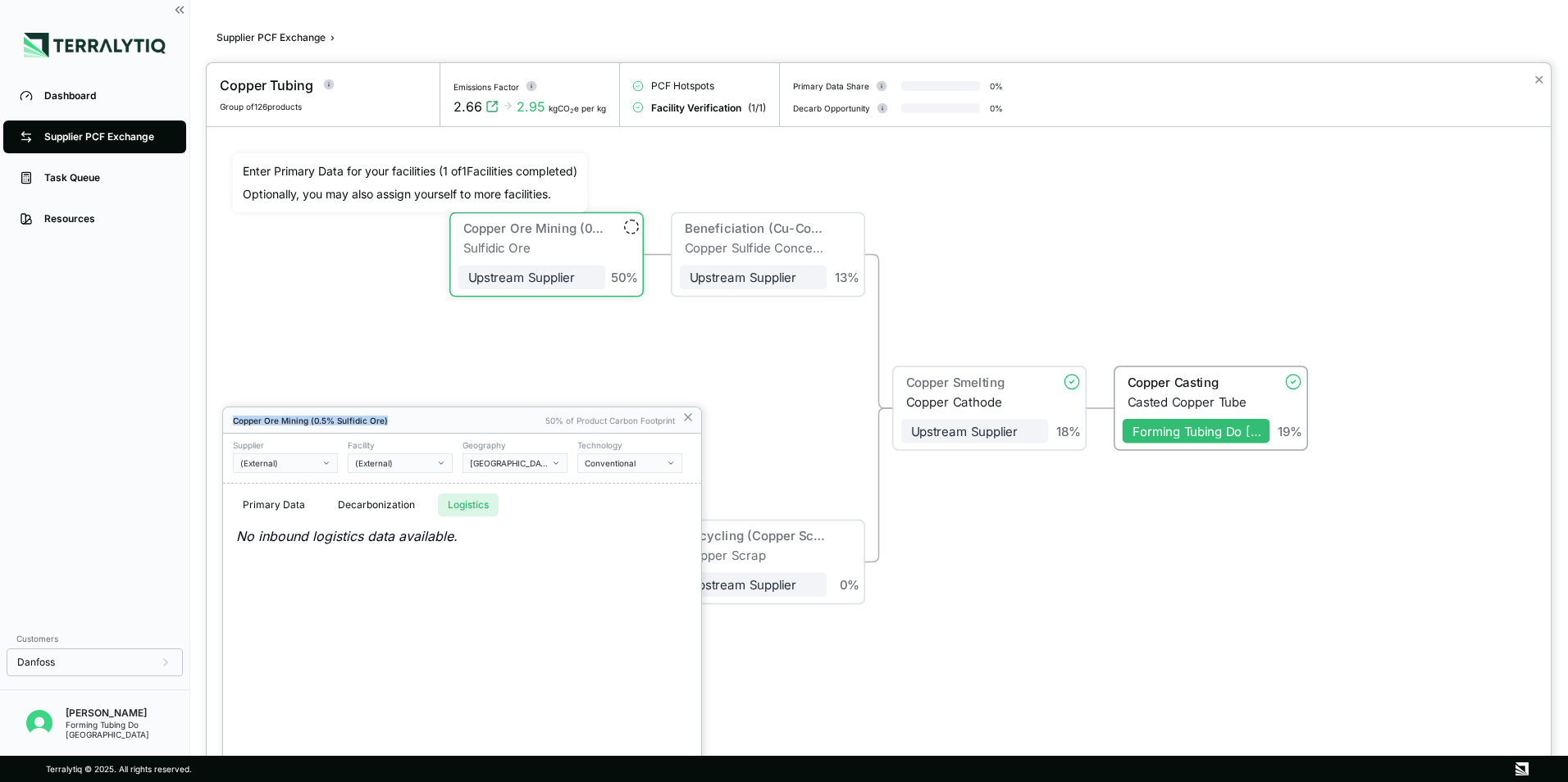
click at [468, 506] on button "Logistics" at bounding box center [468, 505] width 61 height 23
click at [284, 505] on button "Primary Data" at bounding box center [274, 505] width 82 height 23
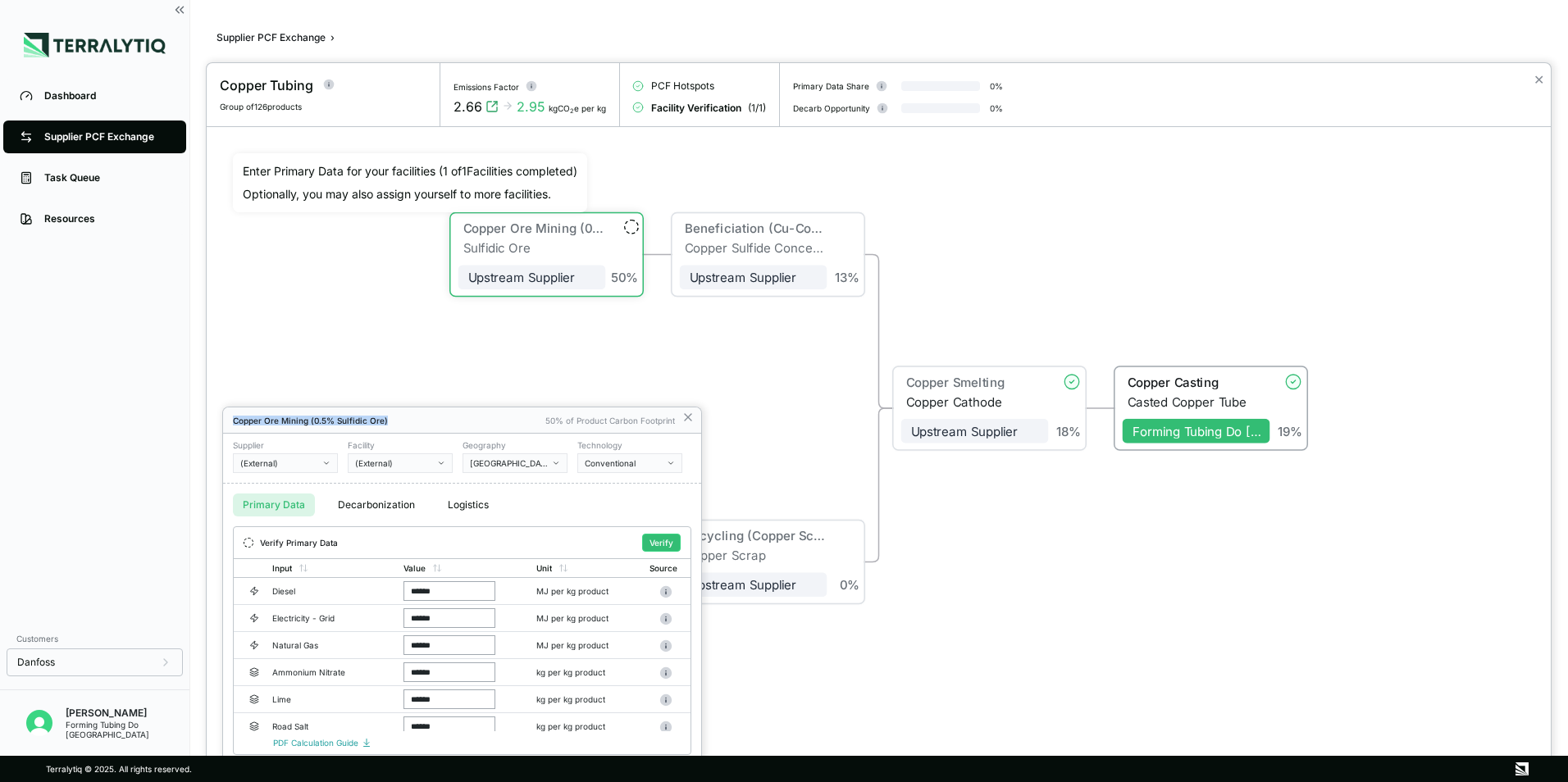
click at [328, 463] on icon "button" at bounding box center [326, 462] width 8 height 8
click at [551, 476] on div "Supplier (External) Facility (External) Geography Brazil Technology Conventional" at bounding box center [462, 459] width 478 height 50
click at [557, 468] on button "[GEOGRAPHIC_DATA]" at bounding box center [514, 463] width 105 height 20
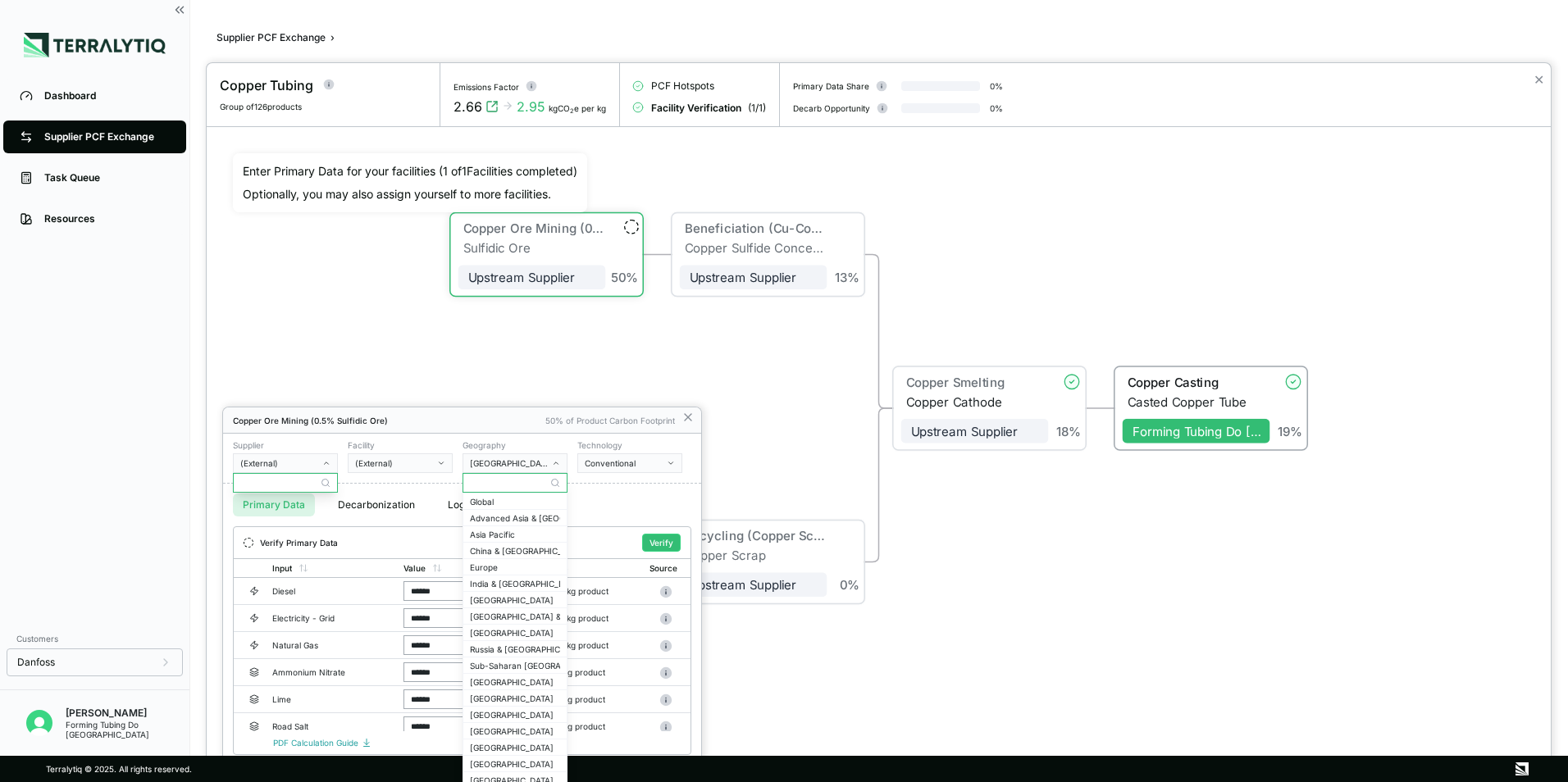
click at [555, 368] on div at bounding box center [878, 423] width 1344 height 719
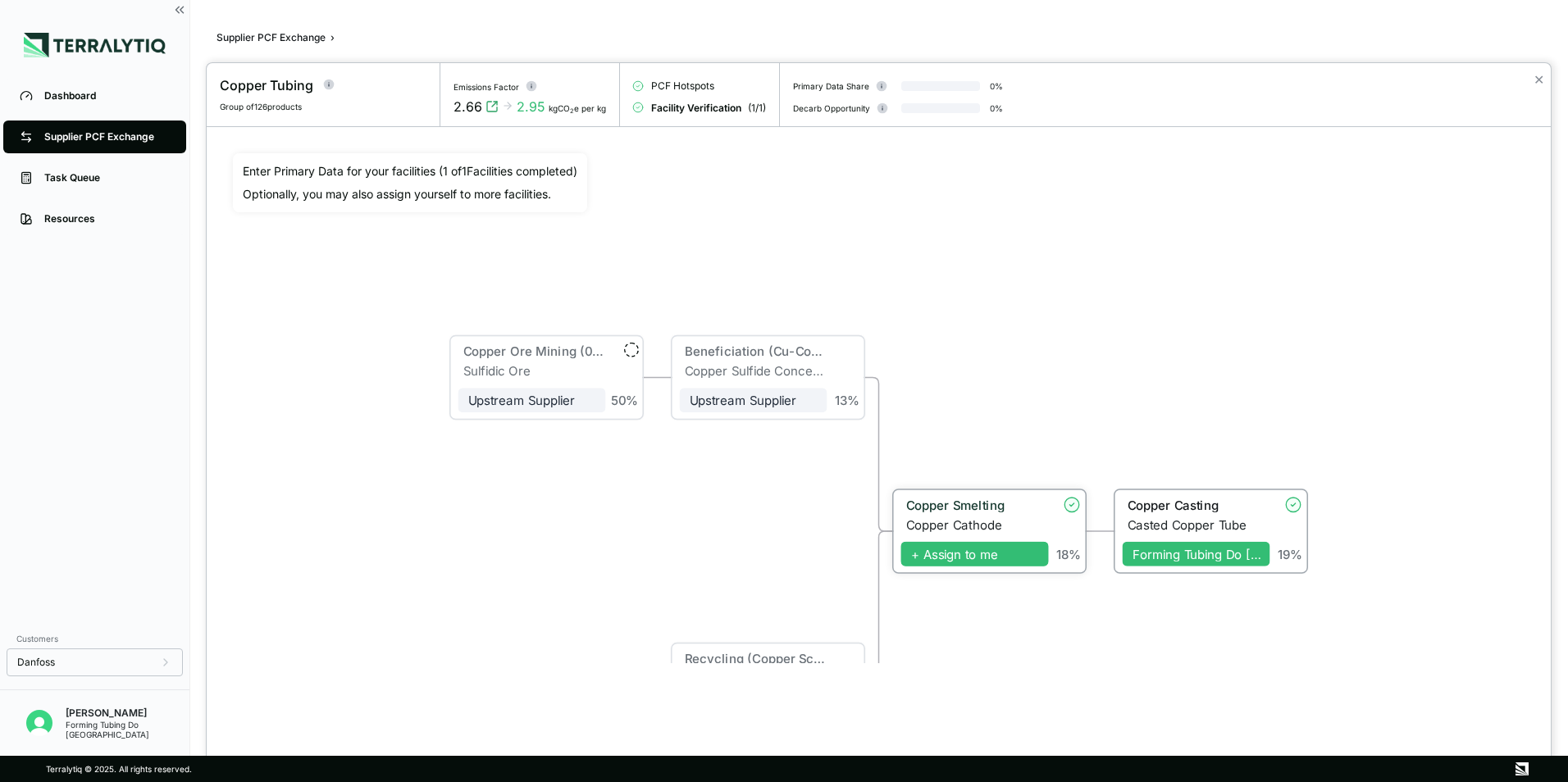
click at [981, 550] on span "+ Assign to me" at bounding box center [975, 554] width 148 height 24
click at [1038, 556] on icon at bounding box center [1038, 554] width 8 height 8
click at [1039, 556] on icon at bounding box center [1037, 554] width 8 height 8
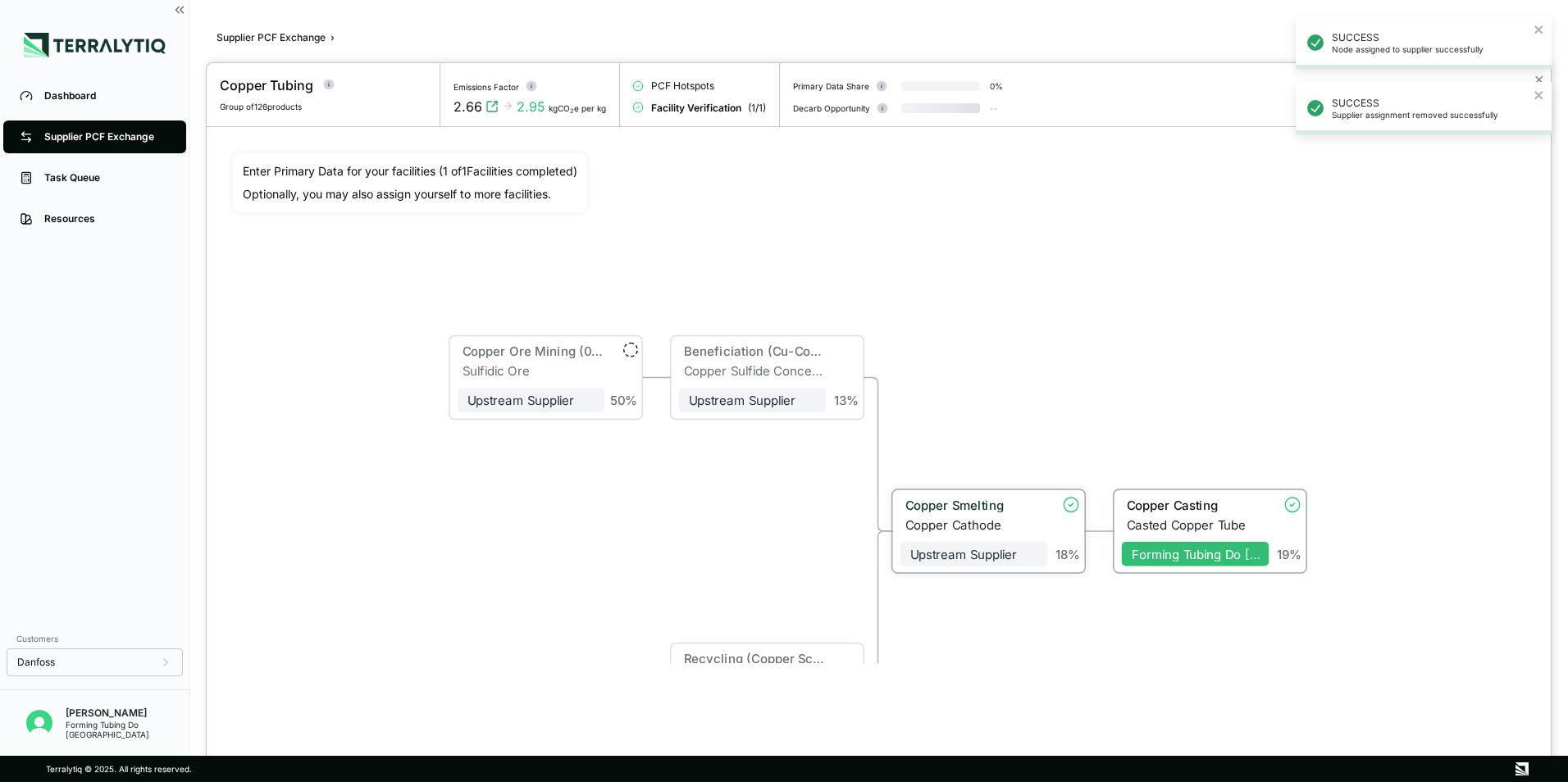
click at [972, 509] on div "Copper Smelting" at bounding box center [972, 505] width 133 height 15
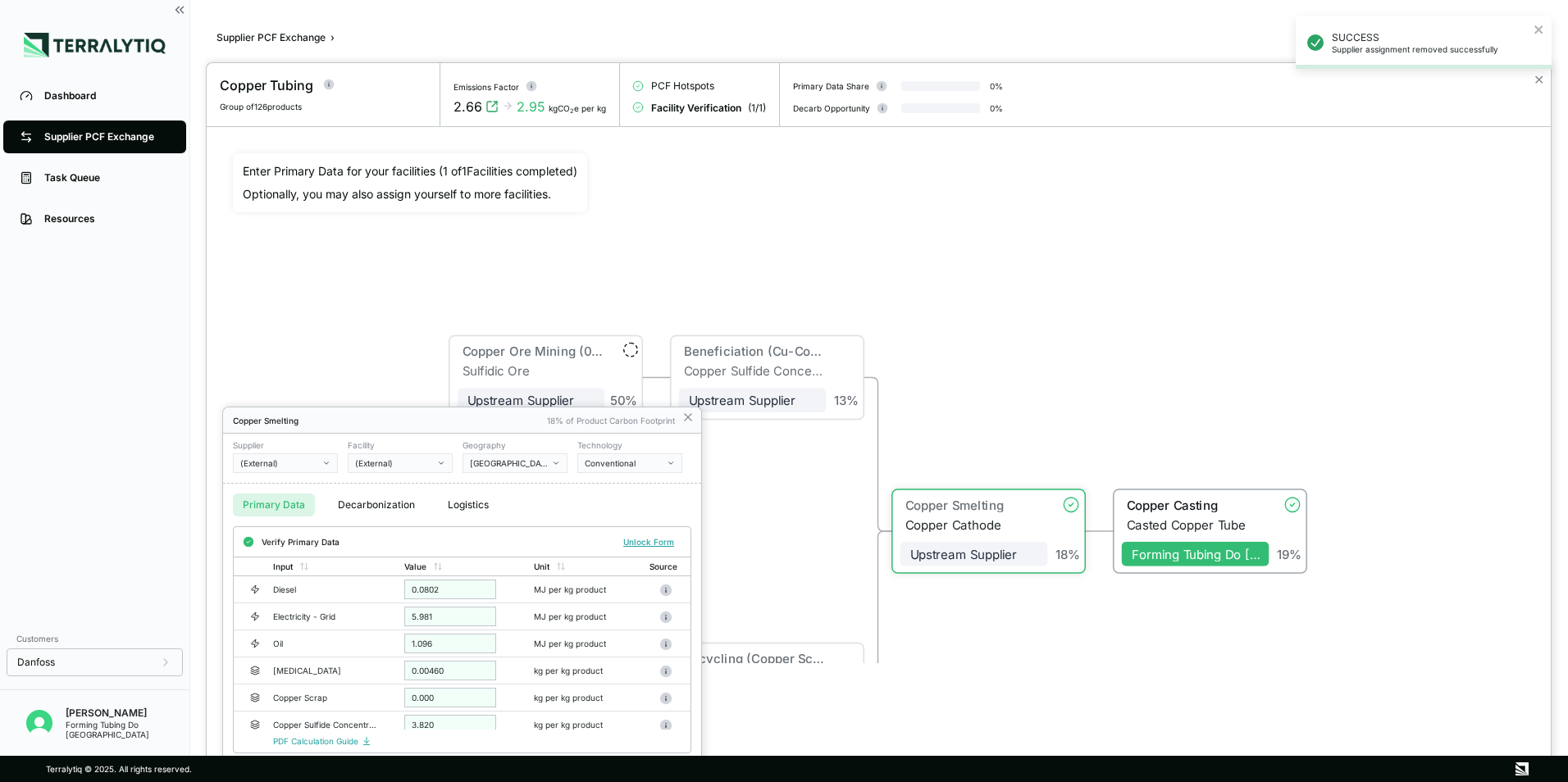
click at [330, 467] on button "(External)" at bounding box center [285, 463] width 105 height 20
click at [563, 462] on button "[GEOGRAPHIC_DATA]" at bounding box center [514, 463] width 105 height 20
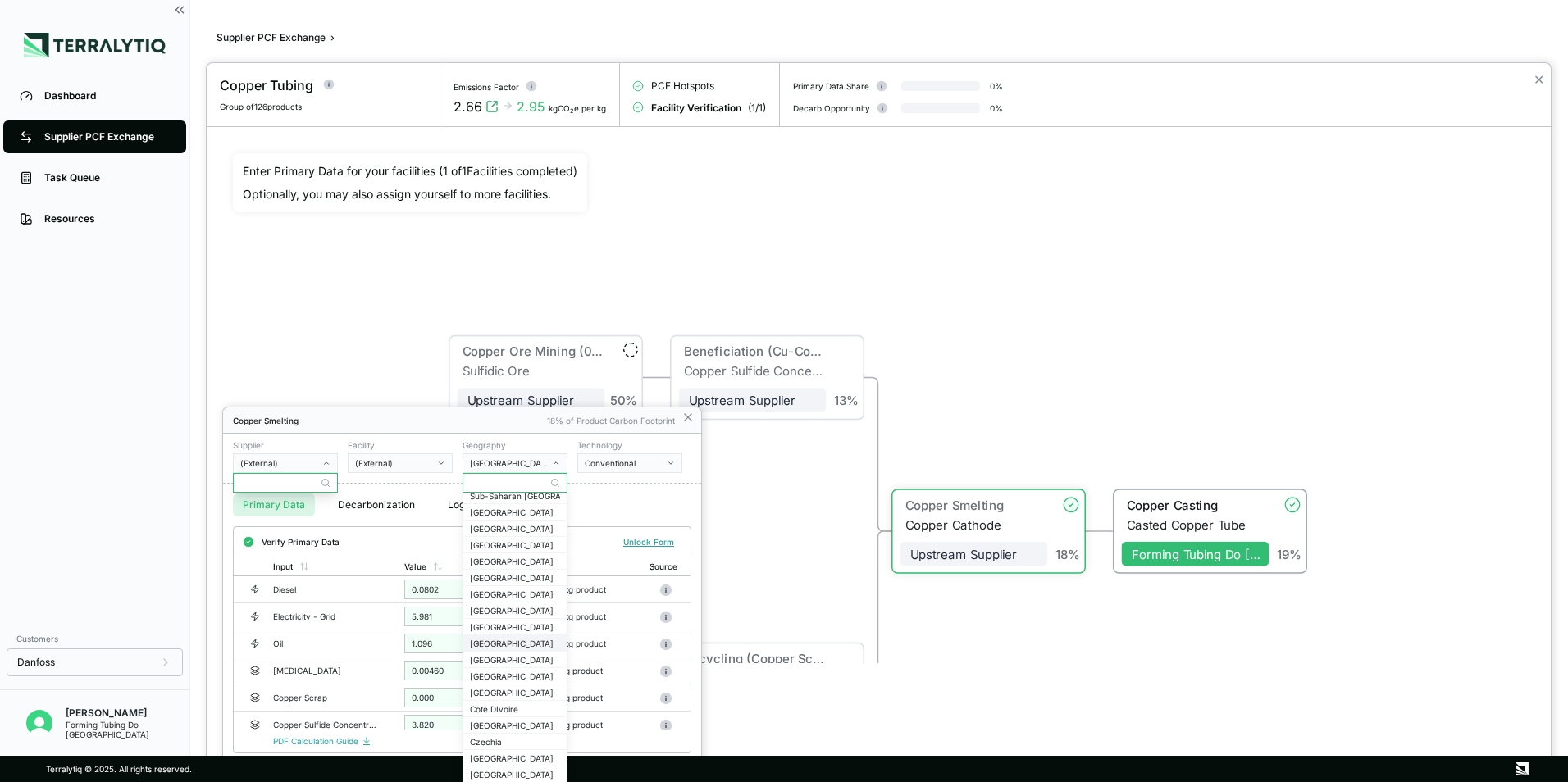
scroll to position [328, 0]
click at [513, 506] on div "[GEOGRAPHIC_DATA]" at bounding box center [515, 501] width 90 height 10
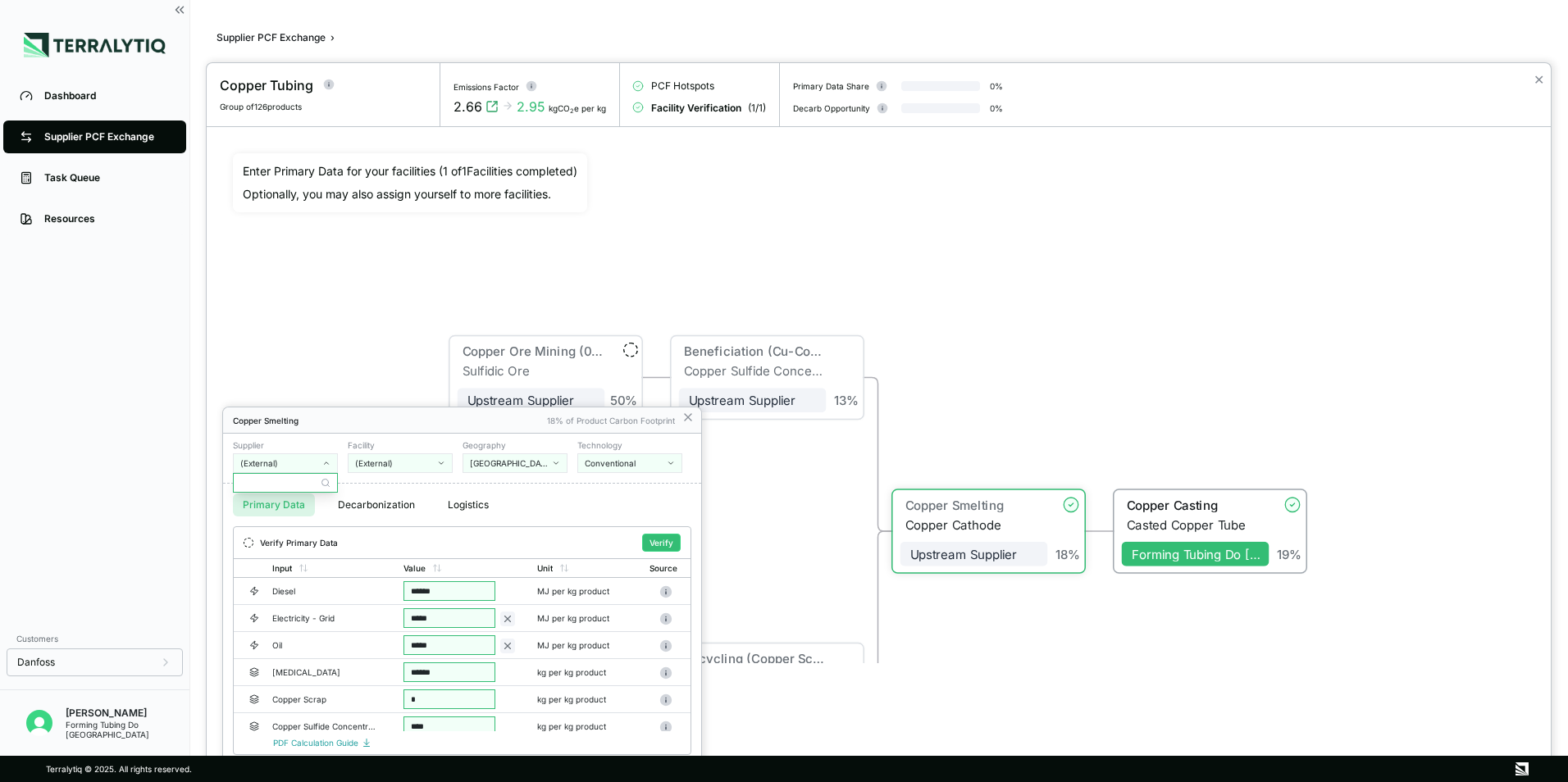
click at [664, 466] on button "Conventional" at bounding box center [629, 463] width 105 height 20
click at [982, 299] on div at bounding box center [878, 423] width 1344 height 719
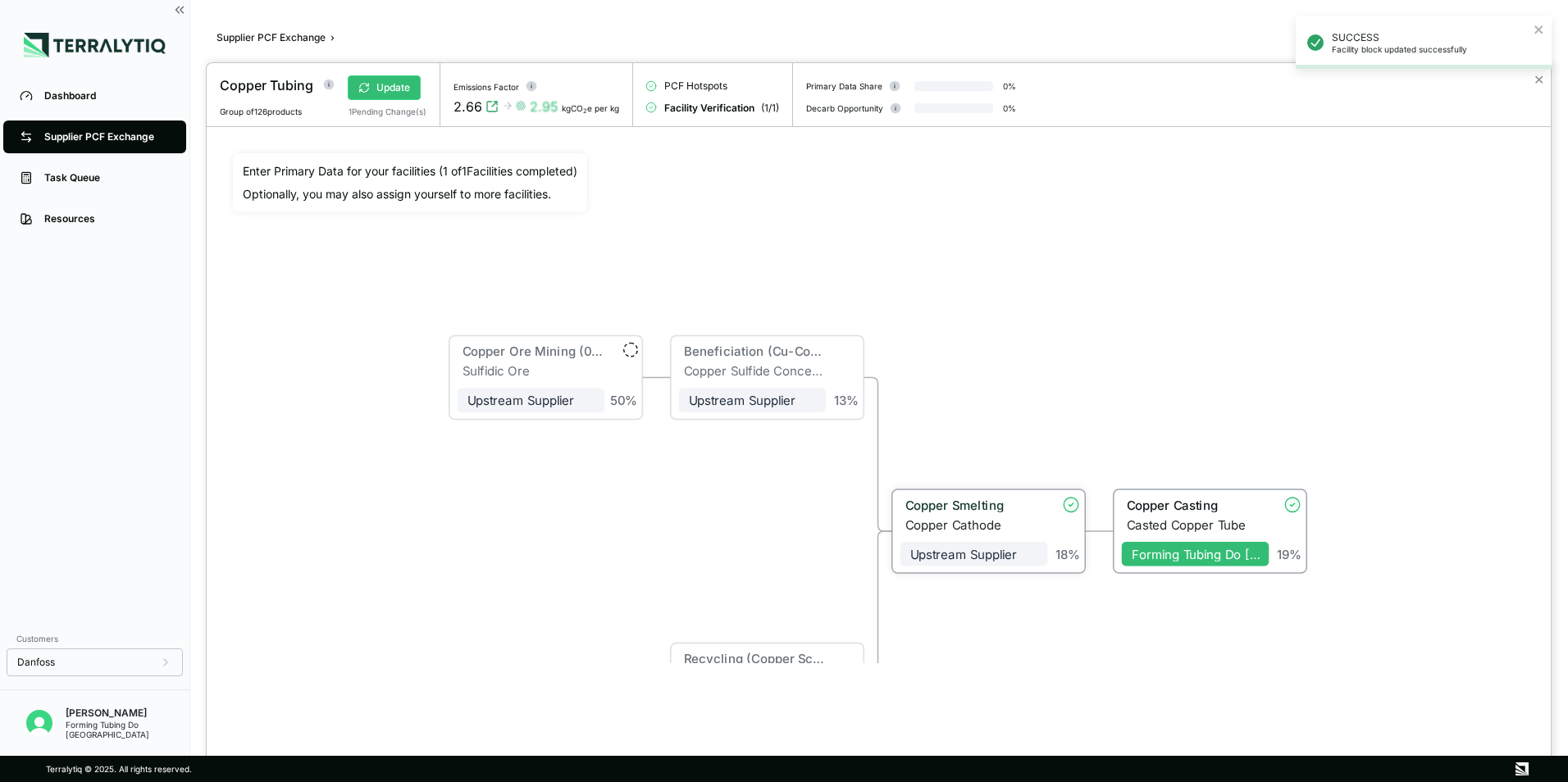
click at [985, 510] on div "Copper Smelting" at bounding box center [972, 505] width 133 height 15
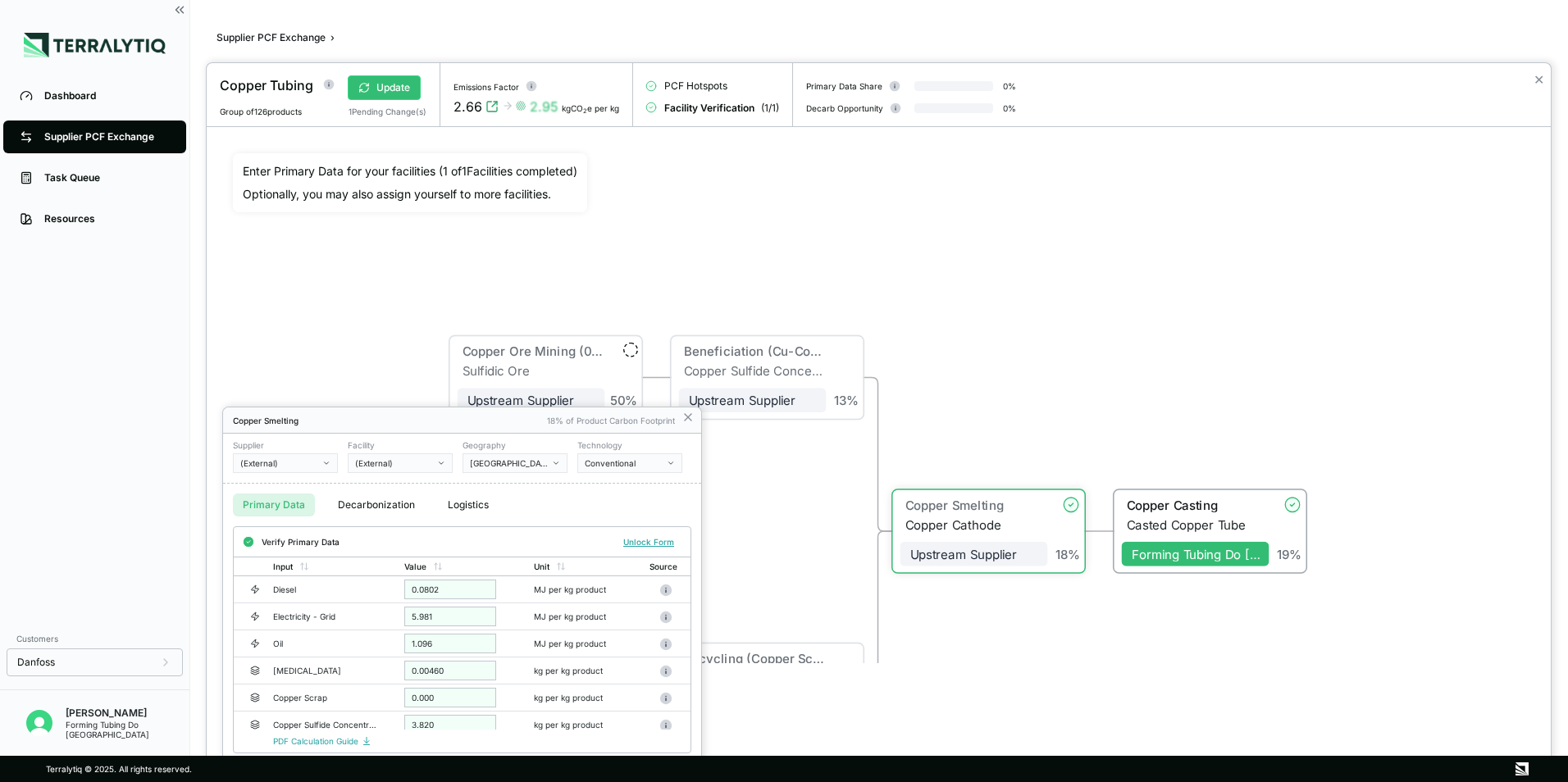
click at [325, 467] on icon "button" at bounding box center [326, 462] width 8 height 8
click at [332, 465] on button "(External)" at bounding box center [285, 463] width 105 height 20
click at [329, 466] on icon "button" at bounding box center [326, 462] width 8 height 8
click at [303, 481] on input "text" at bounding box center [285, 483] width 104 height 20
type input "*********"
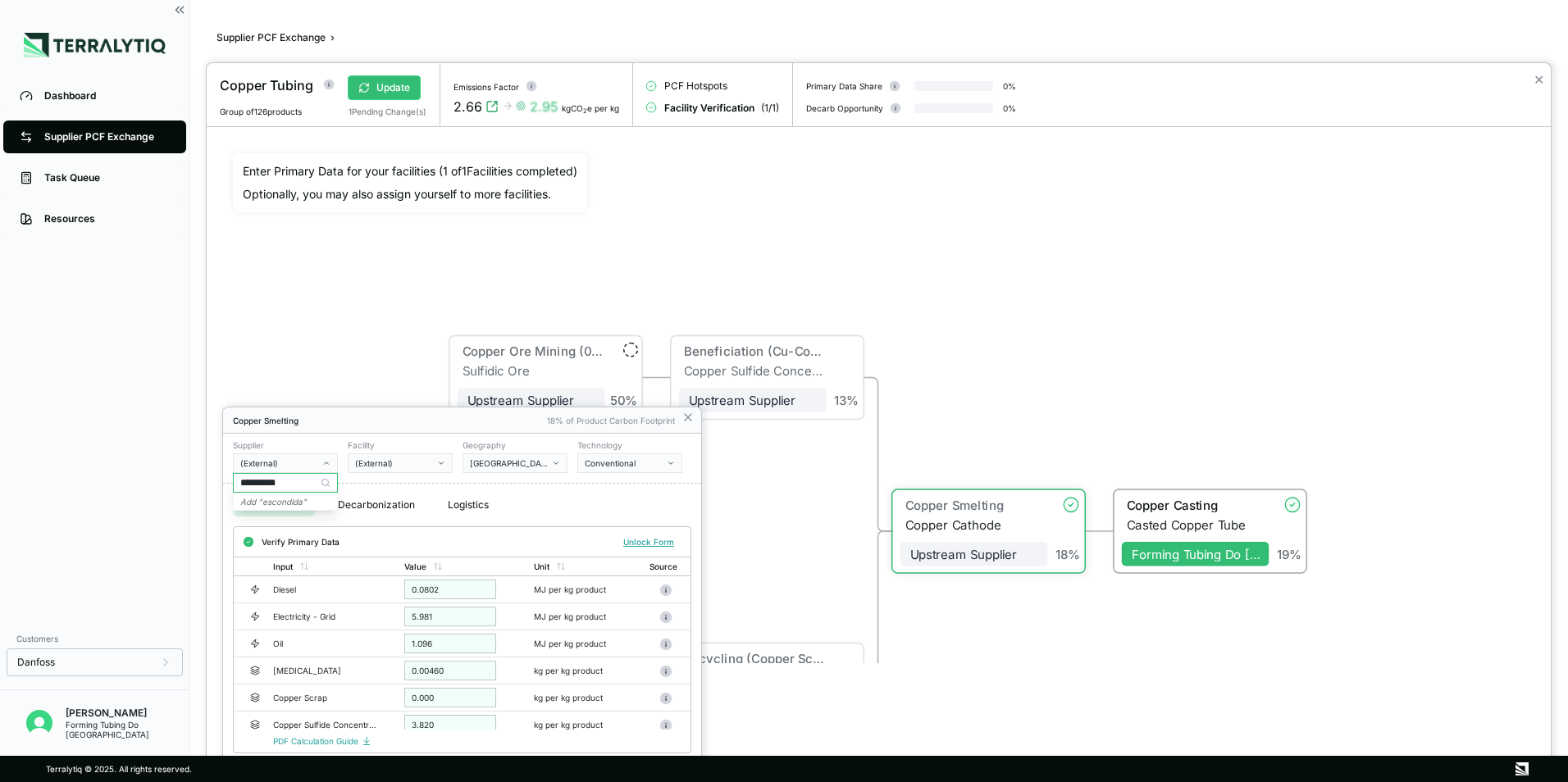
click at [324, 483] on icon at bounding box center [325, 482] width 10 height 10
click at [300, 499] on icon "Add " escondida "" at bounding box center [273, 501] width 67 height 10
click at [334, 461] on button "Escondida" at bounding box center [285, 463] width 105 height 20
click at [332, 421] on div "Copper Smelting" at bounding box center [386, 420] width 306 height 10
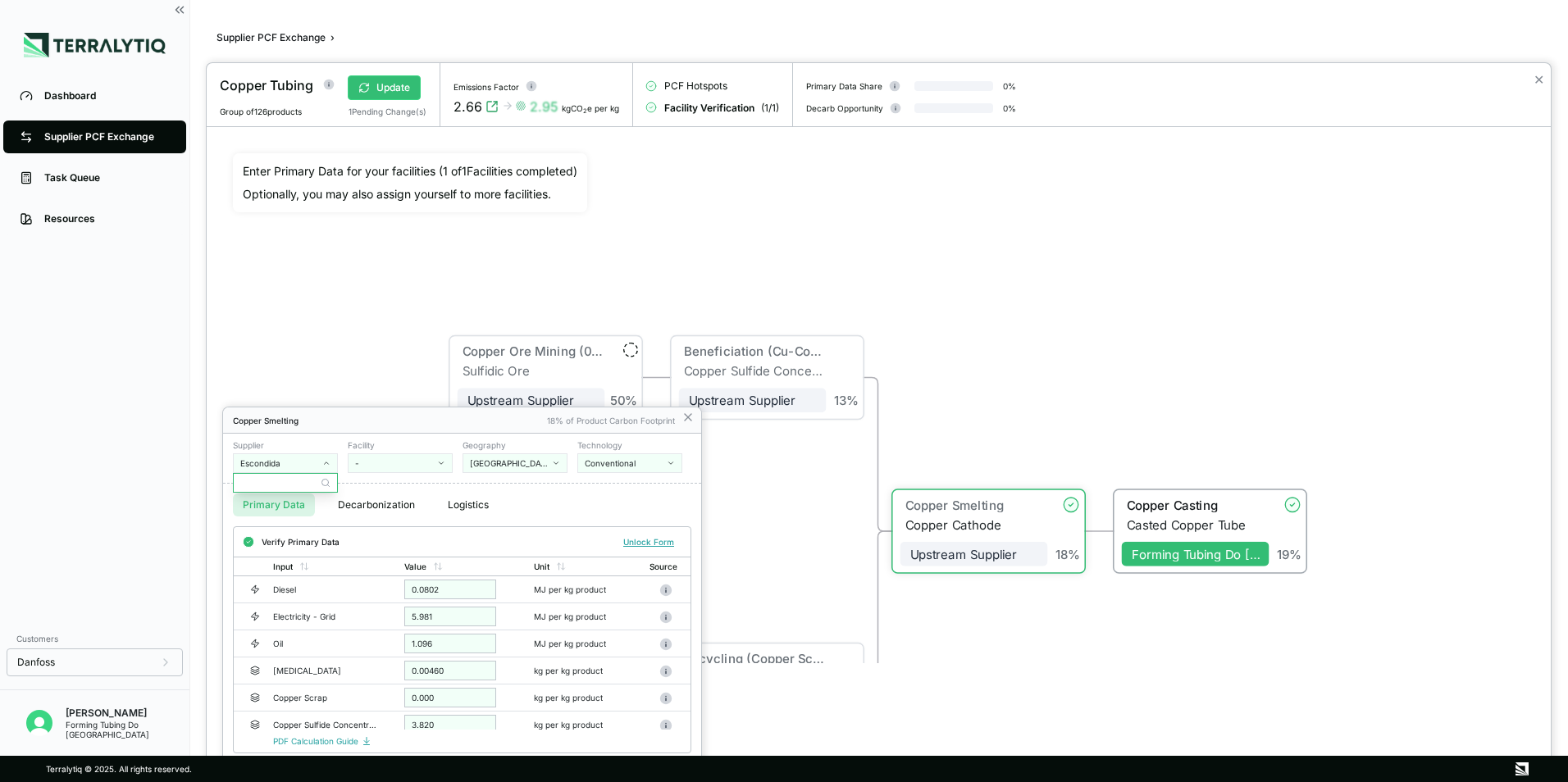
click at [446, 464] on button "-" at bounding box center [399, 463] width 105 height 20
click at [404, 385] on div at bounding box center [878, 423] width 1344 height 719
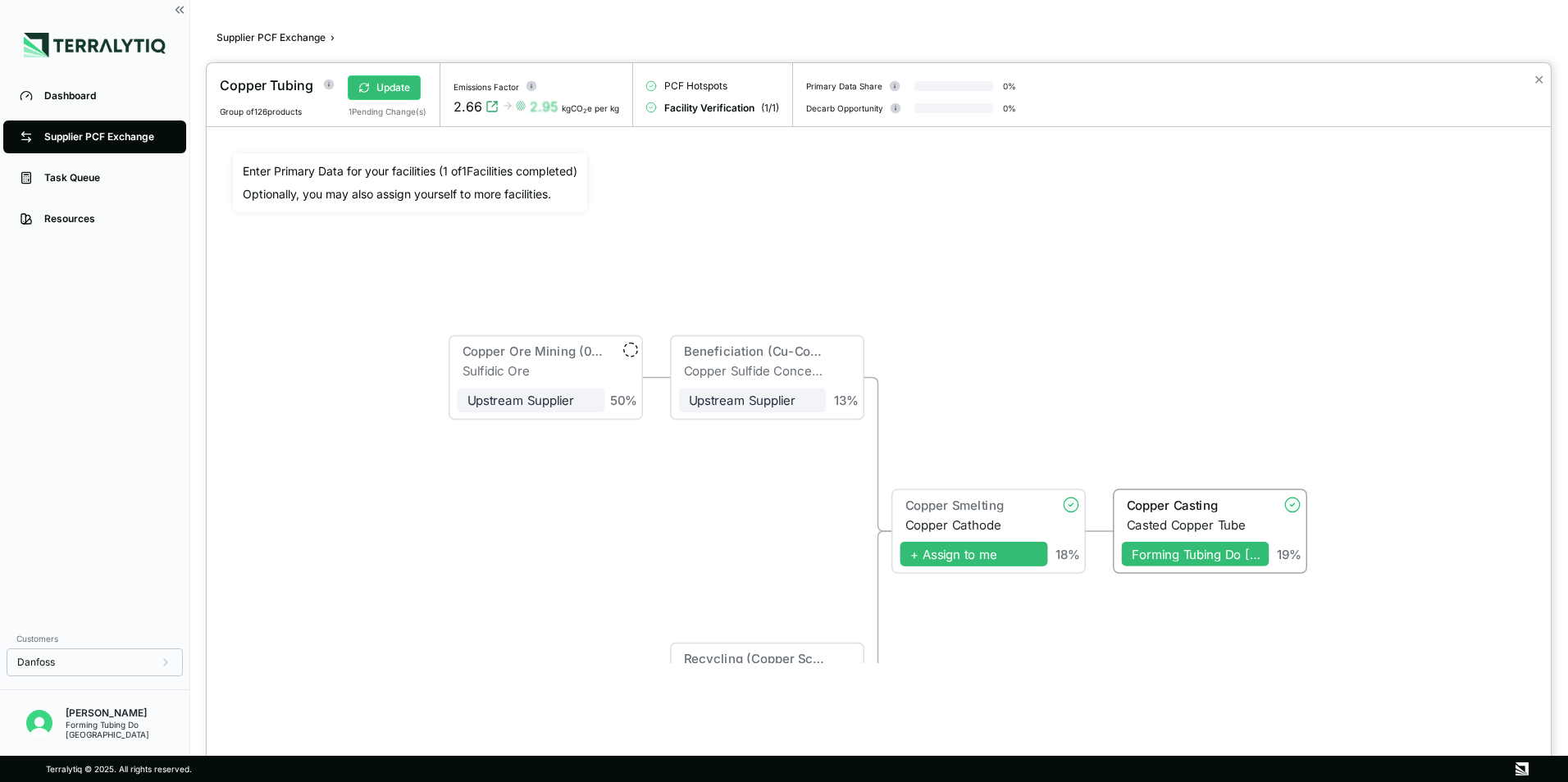
click at [1015, 563] on span "+ Assign to me" at bounding box center [974, 554] width 148 height 24
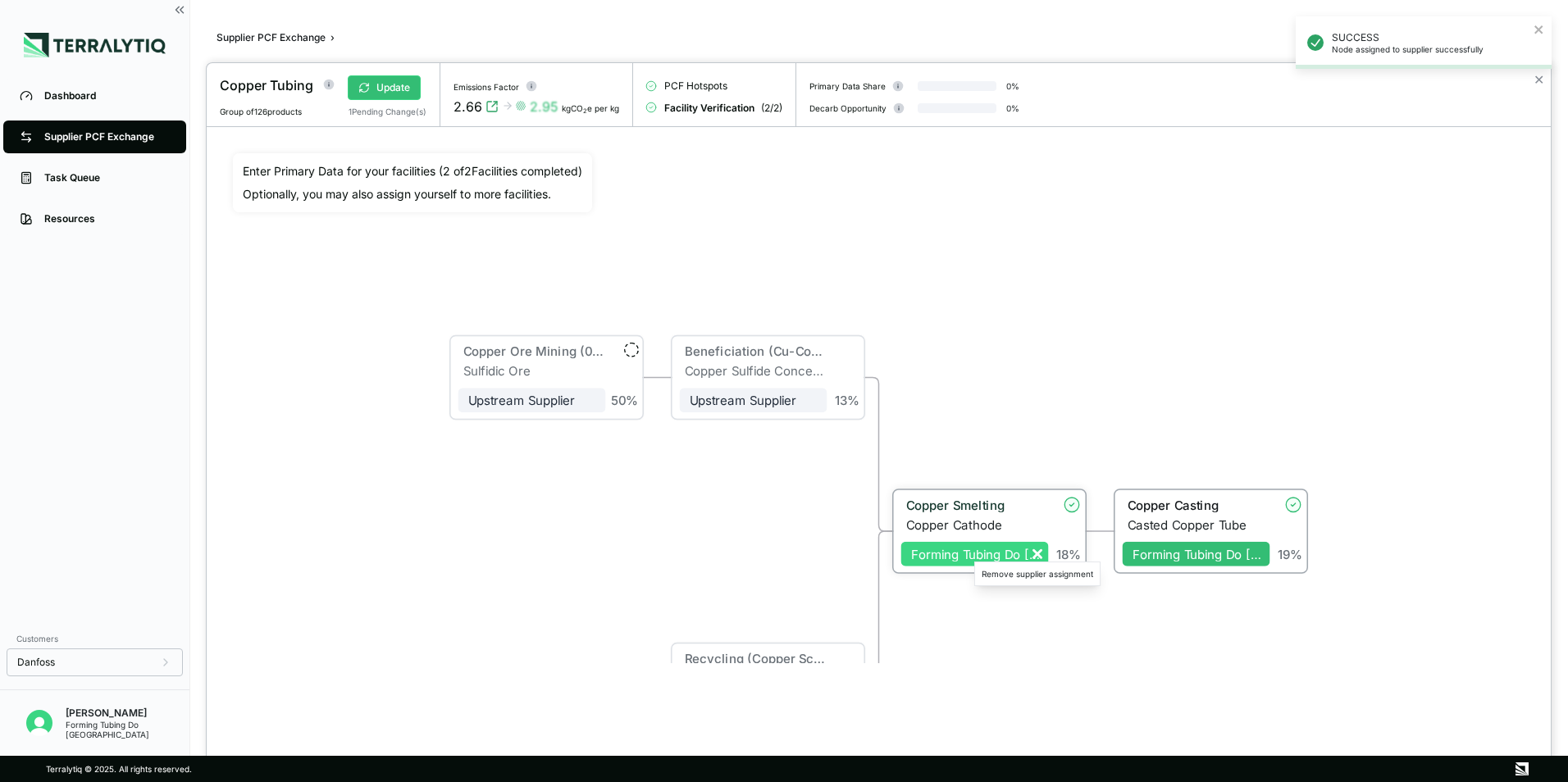
click at [1037, 554] on icon at bounding box center [1038, 554] width 8 height 8
click at [1039, 557] on icon at bounding box center [1038, 554] width 15 height 15
click at [1042, 556] on icon at bounding box center [1040, 554] width 8 height 8
click at [1042, 552] on icon at bounding box center [1040, 553] width 8 height 8
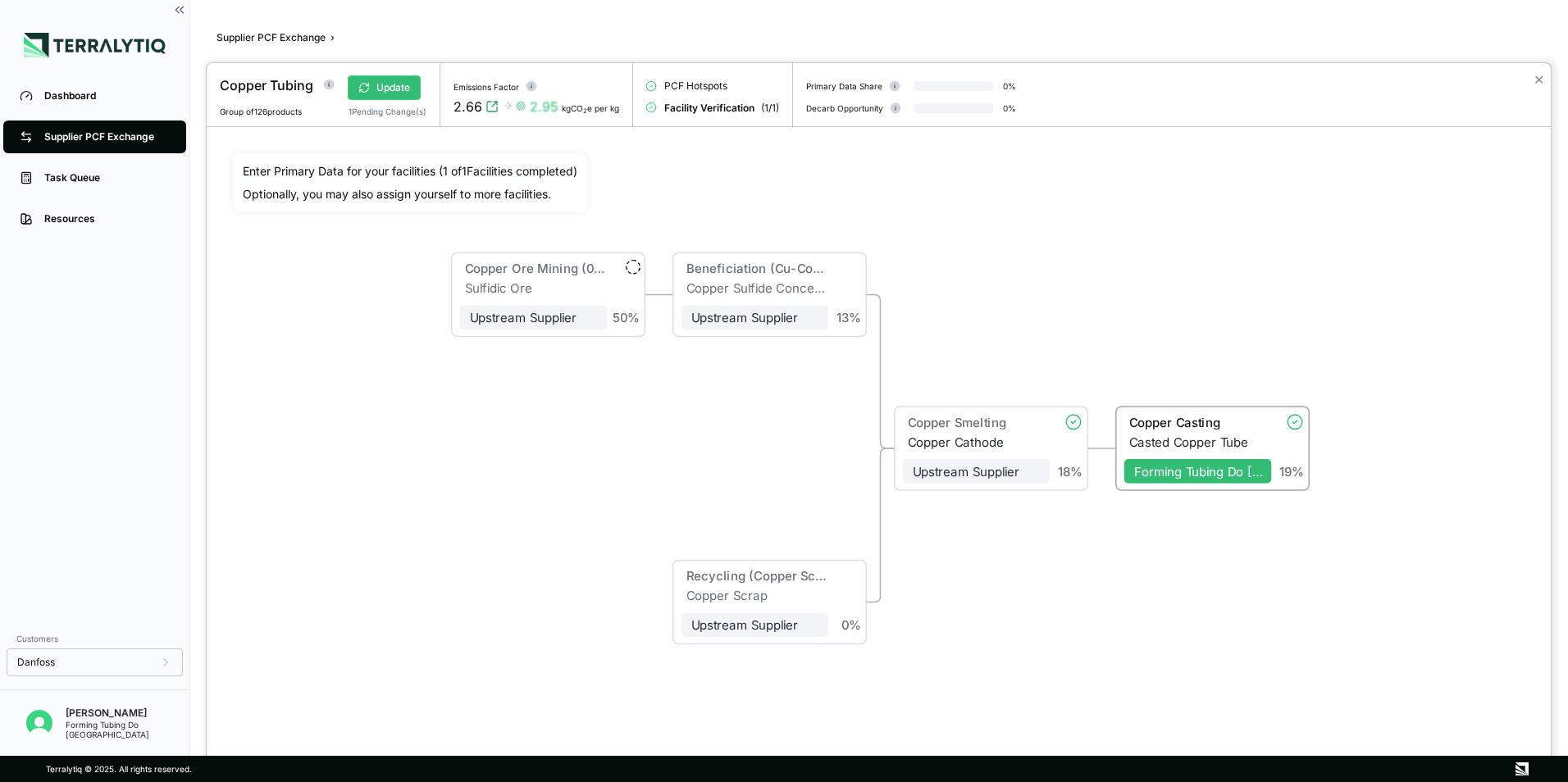
drag, startPoint x: 1211, startPoint y: 652, endPoint x: 1163, endPoint y: 709, distance: 74.5
click at [1211, 651] on div "Copper Ore Mining (0.5% Sulfidic Ore) Sulfidic Ore Upstream Supplier + Assign t…" at bounding box center [879, 408] width 1292 height 510
